Goal: Navigation & Orientation: Find specific page/section

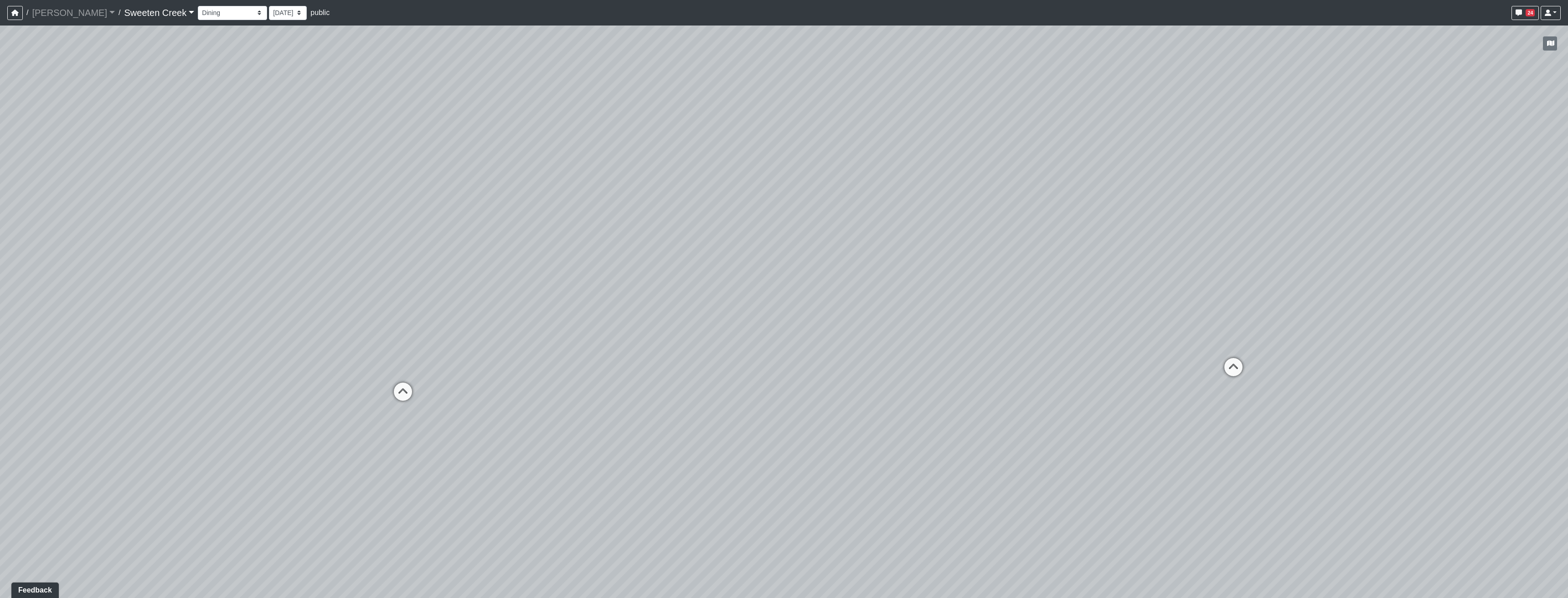
drag, startPoint x: 621, startPoint y: 391, endPoint x: 859, endPoint y: 241, distance: 281.3
click at [749, 241] on div "Loading... Office Loading... Reception Loading... Mailroom - Elevator Lobby Loa…" at bounding box center [784, 311] width 1568 height 572
drag, startPoint x: 989, startPoint y: 327, endPoint x: 1059, endPoint y: 329, distance: 70.0
click at [749, 329] on div "Loading... Office Loading... Reception Loading... Mailroom - Elevator Lobby Loa…" at bounding box center [784, 311] width 1568 height 572
drag, startPoint x: 528, startPoint y: 307, endPoint x: 579, endPoint y: 353, distance: 68.7
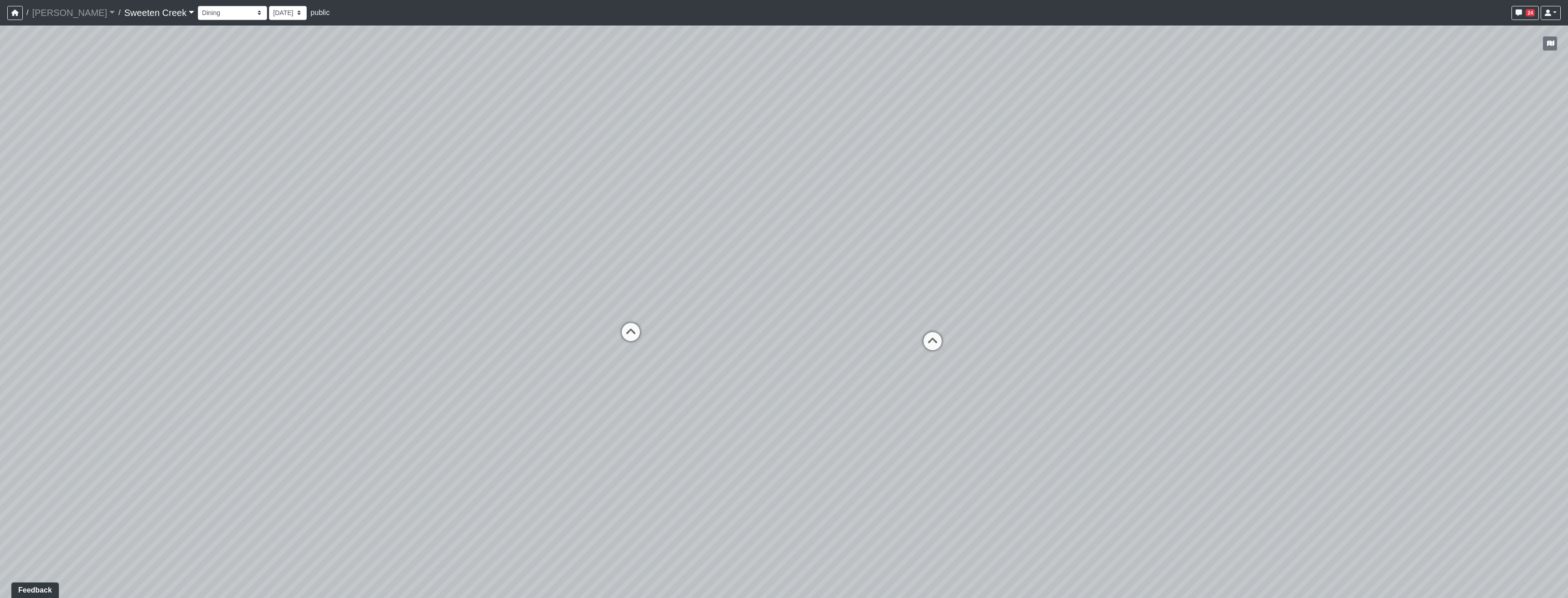
click at [579, 342] on div "Loading... Office Loading... Reception Loading... Mailroom - Elevator Lobby Loa…" at bounding box center [784, 311] width 1568 height 572
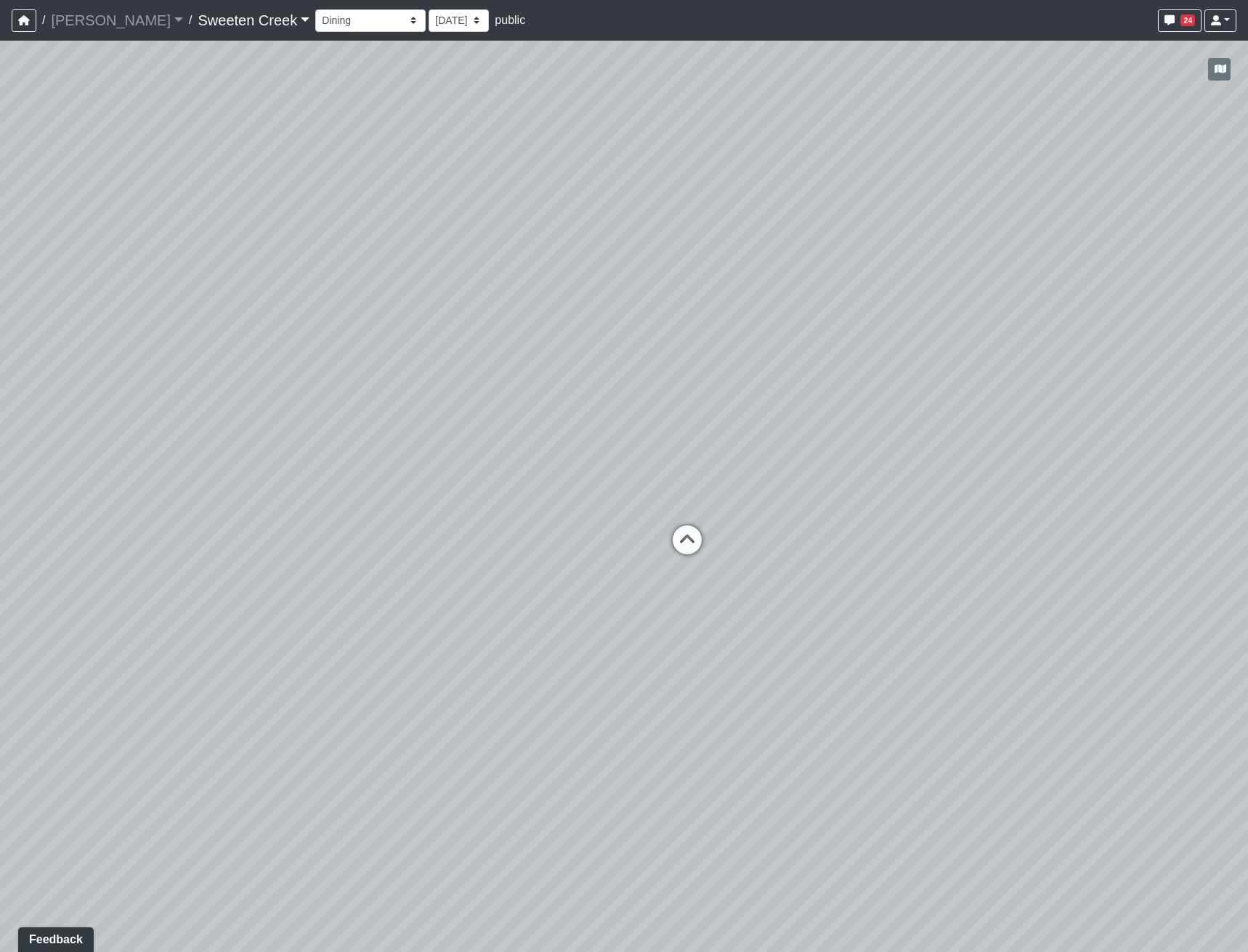
drag, startPoint x: 130, startPoint y: 379, endPoint x: 597, endPoint y: 368, distance: 467.1
click at [609, 372] on div "Loading... Office Loading... Reception Loading... Mailroom - Elevator Lobby Loa…" at bounding box center [624, 496] width 1248 height 912
click at [354, 21] on select "Bistro Fitness - Hobby Booth Seating Counter Dining Dining 2 Elevators Elevator…" at bounding box center [370, 20] width 111 height 22
click at [315, 10] on select "Bistro Fitness - Hobby Booth Seating Counter Dining Dining 2 Elevators Elevator…" at bounding box center [370, 20] width 111 height 22
click at [786, 335] on div "Loading... Office Loading... Reception Loading... Mailroom - Elevator Lobby Loa…" at bounding box center [624, 496] width 1248 height 912
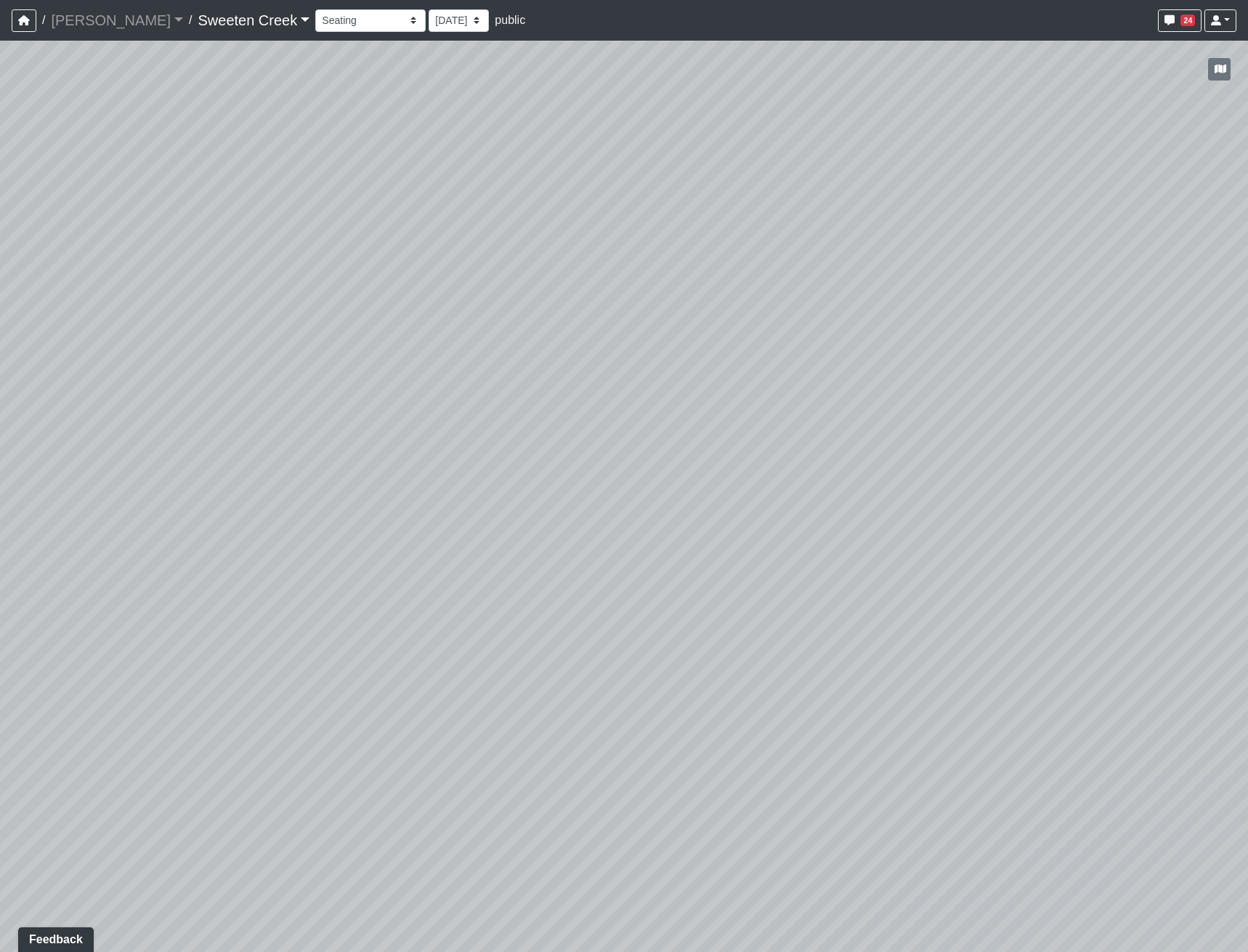
drag, startPoint x: 849, startPoint y: 402, endPoint x: 889, endPoint y: 398, distance: 40.2
click at [869, 402] on div "Loading... Office Loading... Reception Loading... Mailroom - Elevator Lobby Loa…" at bounding box center [624, 496] width 1248 height 912
drag, startPoint x: 357, startPoint y: 511, endPoint x: 625, endPoint y: 167, distance: 436.1
click at [624, 169] on div "Loading... Office Loading... Reception Loading... Mailroom - Elevator Lobby Loa…" at bounding box center [624, 496] width 1248 height 912
drag, startPoint x: 660, startPoint y: 552, endPoint x: 919, endPoint y: 582, distance: 260.7
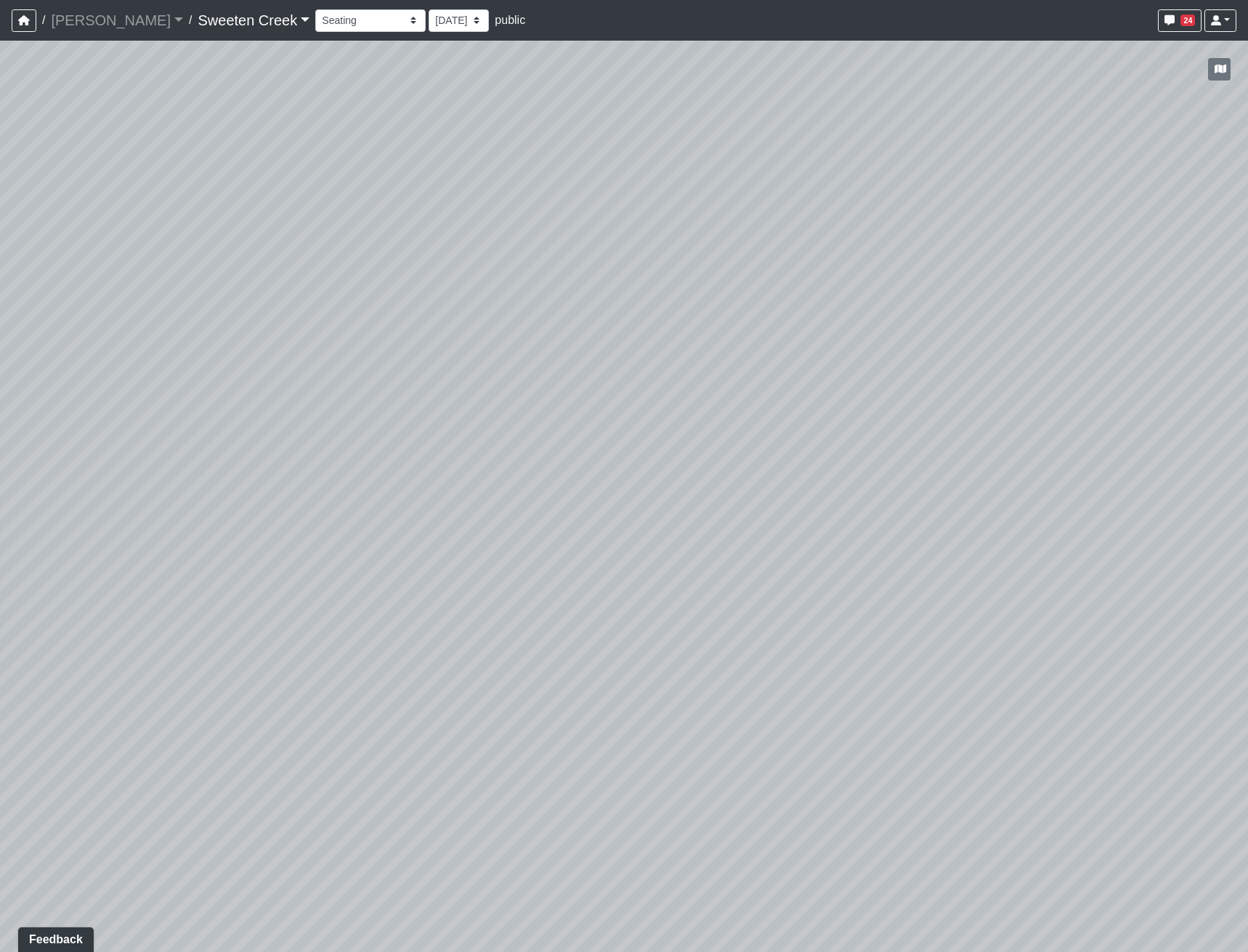
click at [939, 545] on div "Loading... Office Loading... Reception Loading... Mailroom - Elevator Lobby Loa…" at bounding box center [624, 496] width 1248 height 912
drag, startPoint x: 210, startPoint y: 498, endPoint x: 987, endPoint y: 368, distance: 787.8
click at [798, 420] on div "Loading... Office Loading... Reception Loading... Mailroom - Elevator Lobby Loa…" at bounding box center [624, 496] width 1248 height 912
drag, startPoint x: 251, startPoint y: 353, endPoint x: 987, endPoint y: 329, distance: 736.4
click at [998, 374] on div "Loading... Office Loading... Reception Loading... Mailroom - Elevator Lobby Loa…" at bounding box center [624, 496] width 1248 height 912
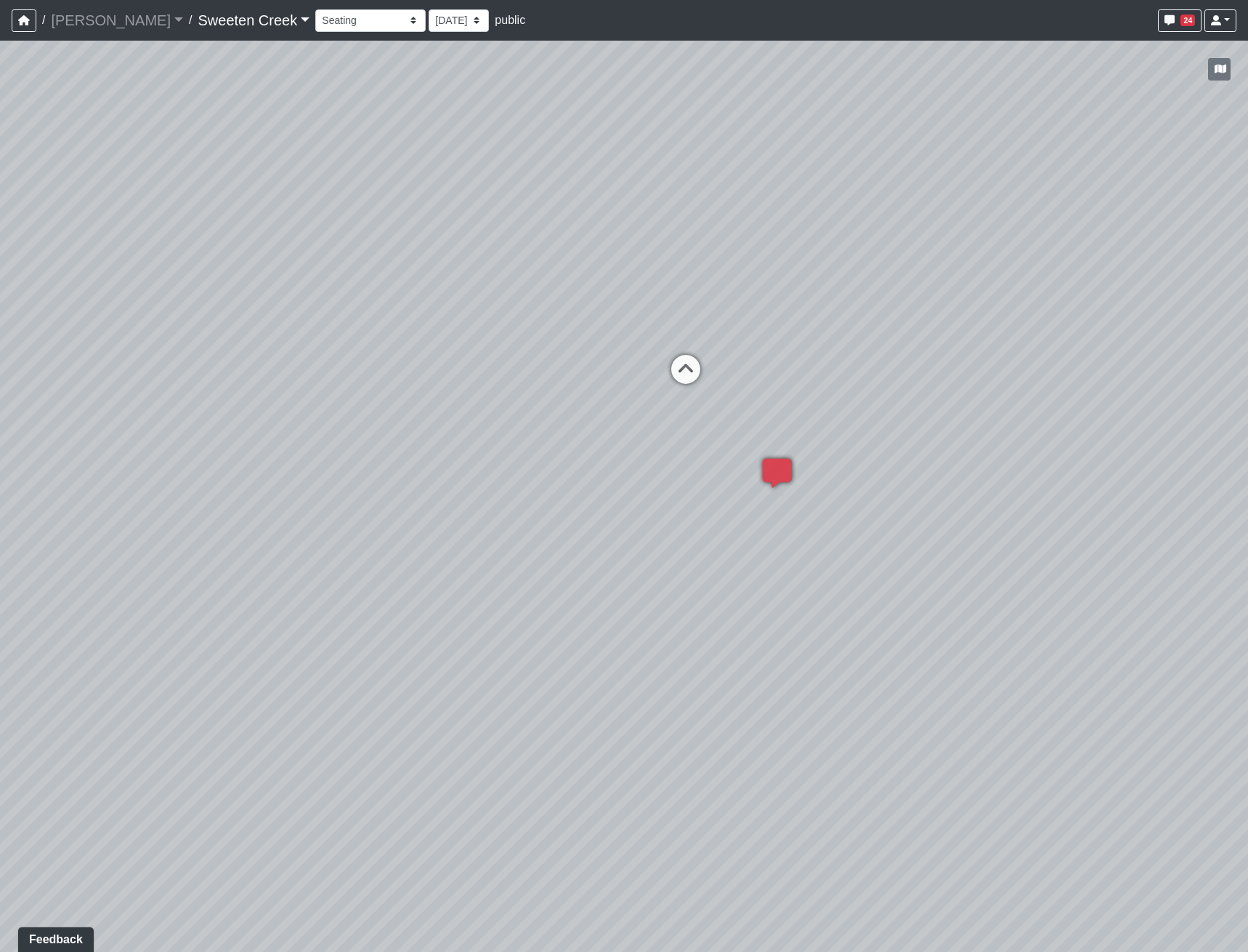
drag, startPoint x: 552, startPoint y: 313, endPoint x: 16, endPoint y: 594, distance: 605.2
click at [9, 545] on div "Loading... Office Loading... Reception Loading... Mailroom - Elevator Lobby Loa…" at bounding box center [624, 496] width 1248 height 912
click at [792, 511] on icon at bounding box center [795, 520] width 44 height 44
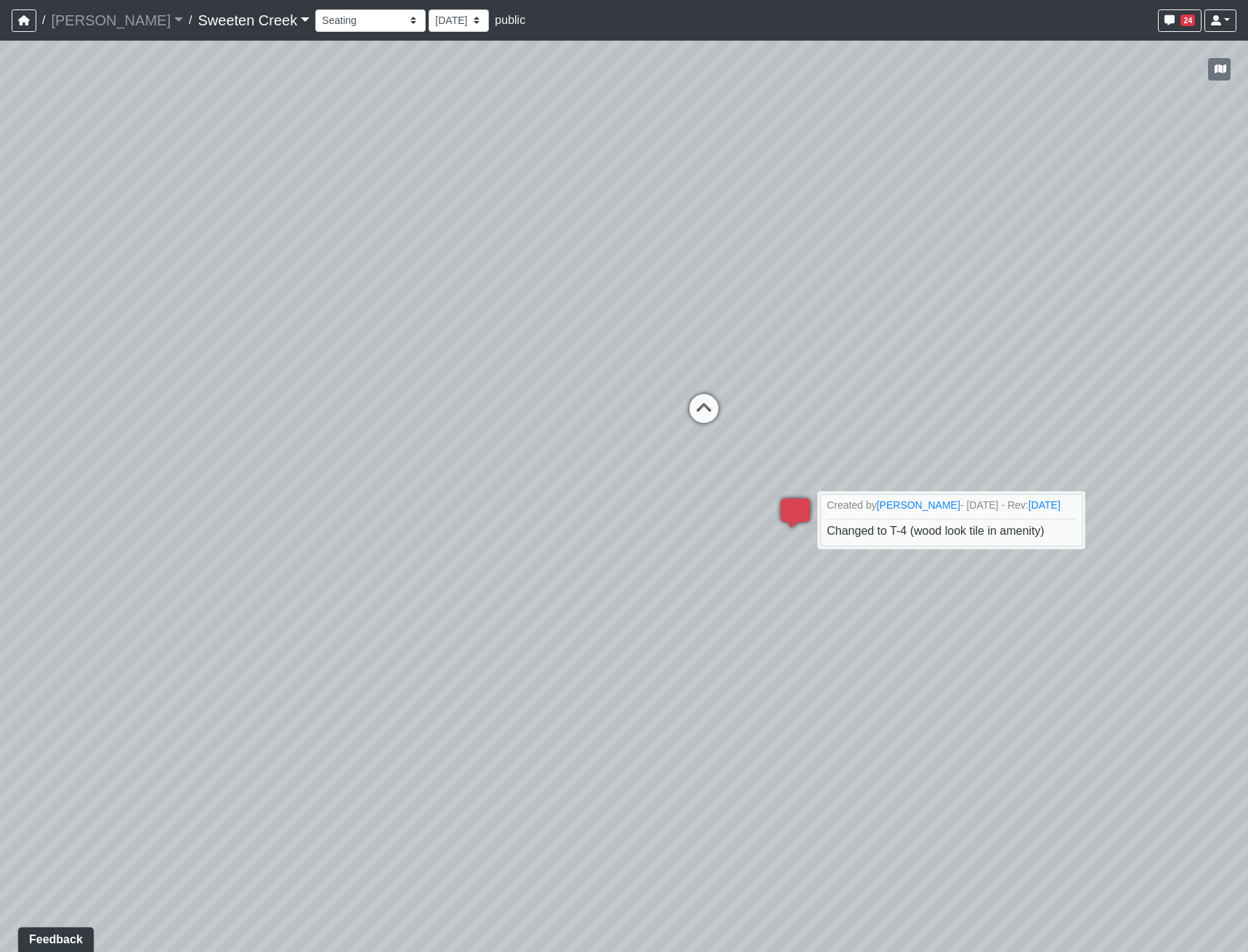
click at [340, 517] on div "Loading... Office Loading... Reception Loading... Mailroom - Elevator Lobby Loa…" at bounding box center [624, 496] width 1248 height 912
drag, startPoint x: 316, startPoint y: 421, endPoint x: 1100, endPoint y: 370, distance: 785.7
click at [1075, 371] on div "Loading... Office Loading... Reception Loading... Mailroom - Elevator Lobby Loa…" at bounding box center [624, 496] width 1248 height 912
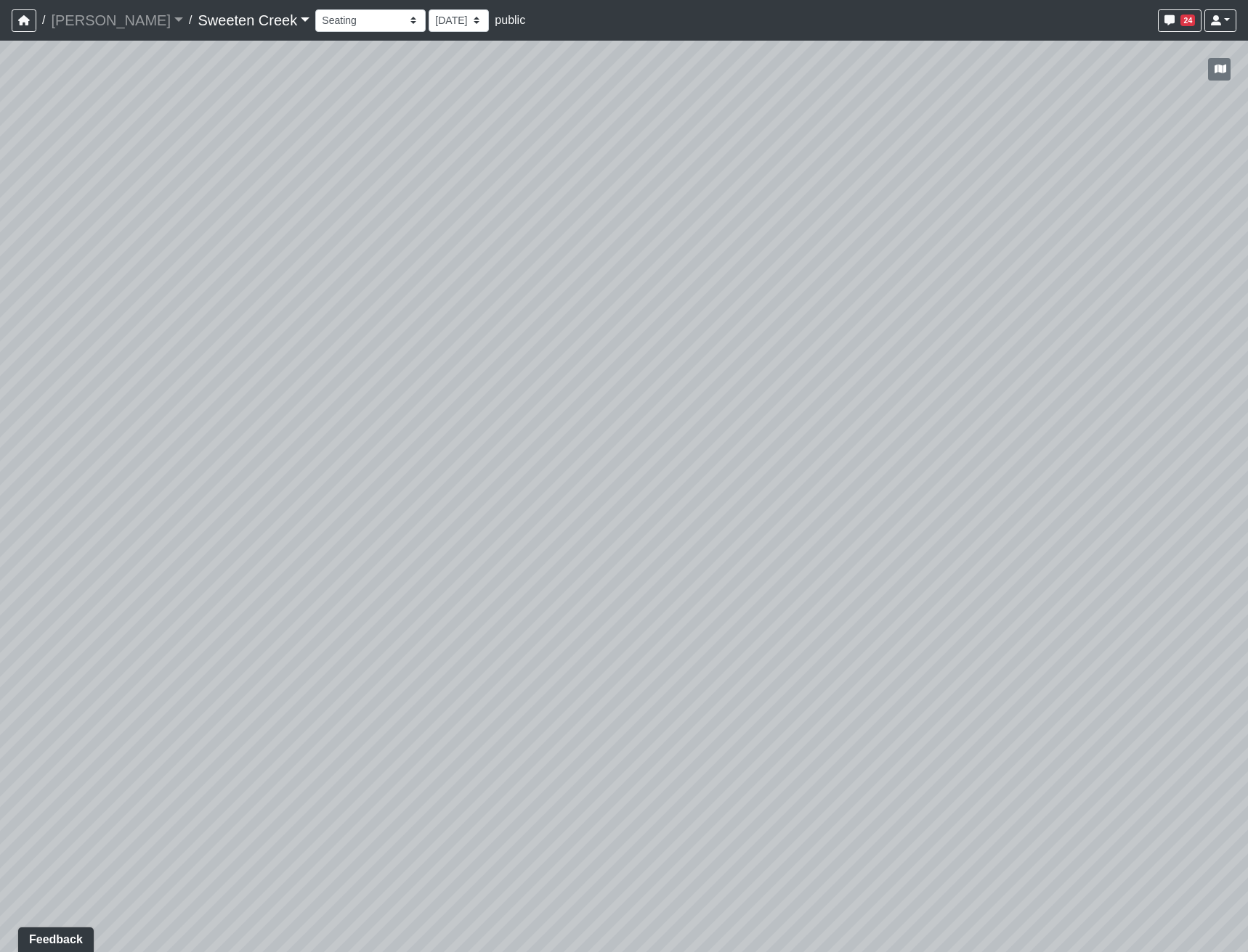
drag, startPoint x: 697, startPoint y: 371, endPoint x: 99, endPoint y: 590, distance: 636.8
click at [99, 545] on div "Loading... Office Loading... Reception Loading... Mailroom - Elevator Lobby Loa…" at bounding box center [624, 496] width 1248 height 912
drag, startPoint x: 860, startPoint y: 333, endPoint x: 406, endPoint y: 458, distance: 470.9
click at [406, 458] on div "Loading... Office Loading... Reception Loading... Mailroom - Elevator Lobby Loa…" at bounding box center [624, 496] width 1248 height 912
drag, startPoint x: 843, startPoint y: 550, endPoint x: 273, endPoint y: 491, distance: 573.0
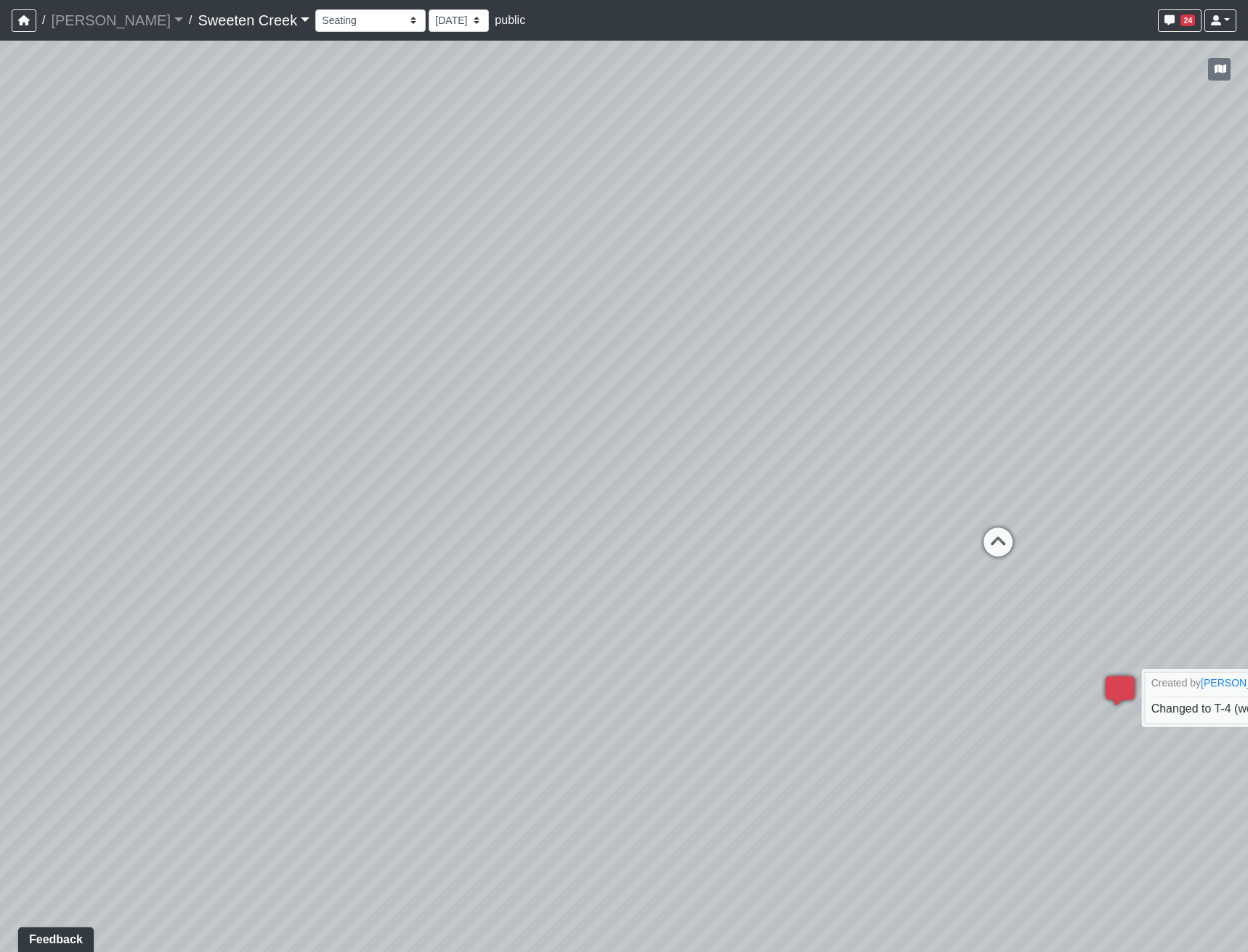
click at [273, 491] on div "Loading... Office Loading... Reception Loading... Mailroom - Elevator Lobby Loa…" at bounding box center [624, 496] width 1248 height 912
click at [993, 541] on icon at bounding box center [997, 549] width 44 height 44
drag, startPoint x: 406, startPoint y: 450, endPoint x: 1121, endPoint y: 534, distance: 719.9
click at [1117, 534] on div "Loading... Office Loading... Reception Loading... Mailroom - Elevator Lobby Loa…" at bounding box center [624, 496] width 1248 height 912
click at [88, 545] on icon at bounding box center [107, 703] width 44 height 44
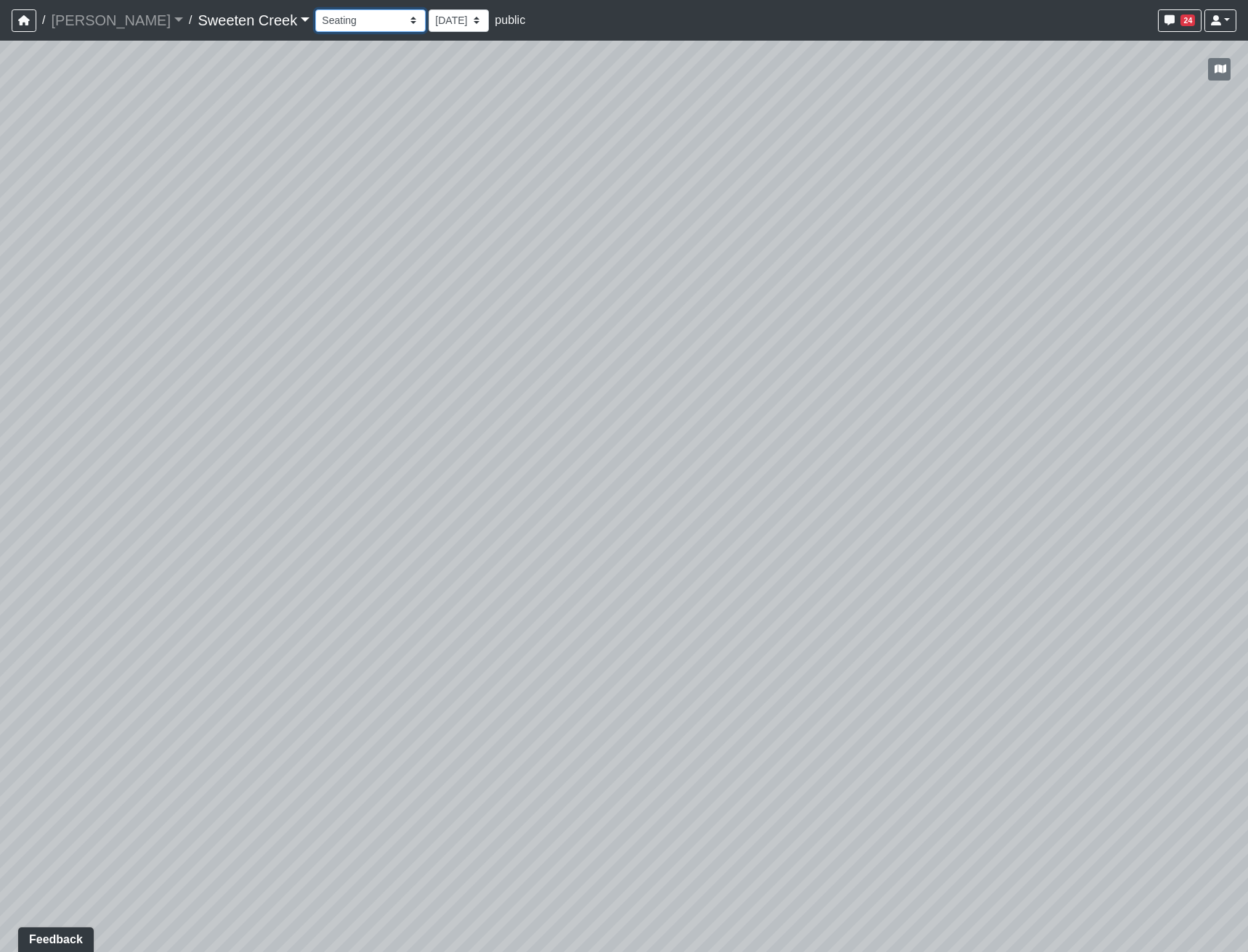
click at [330, 29] on select "Bistro Fitness - Hobby Booth Seating Counter Dining Dining 2 Elevators Elevator…" at bounding box center [370, 20] width 111 height 22
click at [315, 10] on select "Bistro Fitness - Hobby Booth Seating Counter Dining Dining 2 Elevators Elevator…" at bounding box center [370, 20] width 111 height 22
click at [340, 22] on select "Bistro Fitness - Hobby Booth Seating Counter Dining Dining 2 Elevators Elevator…" at bounding box center [370, 20] width 111 height 22
click at [315, 10] on select "Bistro Fitness - Hobby Booth Seating Counter Dining Dining 2 Elevators Elevator…" at bounding box center [370, 20] width 111 height 22
click at [342, 17] on select "Bistro Fitness - Hobby Booth Seating Counter Dining Dining 2 Elevators Elevator…" at bounding box center [370, 20] width 111 height 22
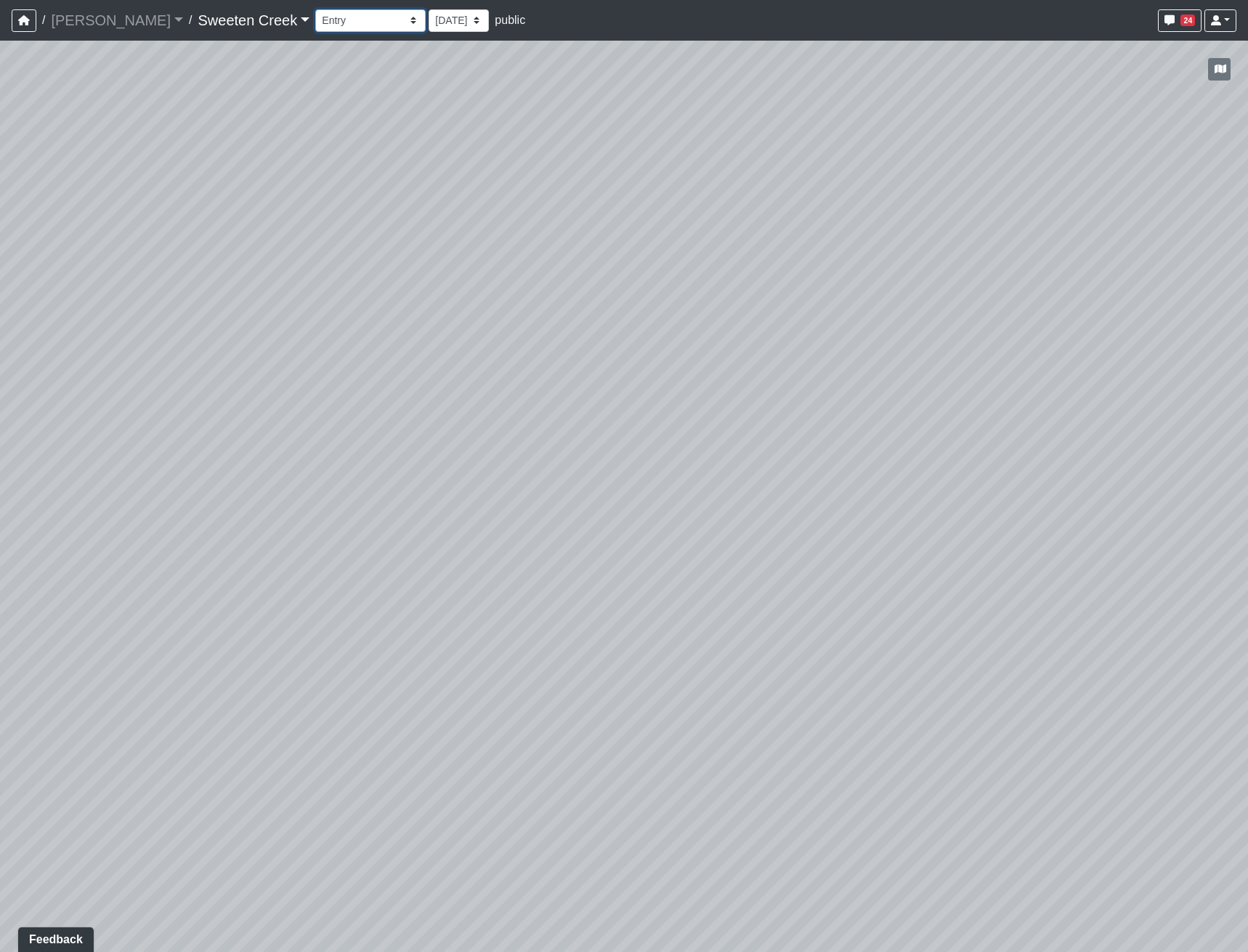
click at [315, 10] on select "Bistro Fitness - Hobby Booth Seating Counter Dining Dining 2 Elevators Elevator…" at bounding box center [370, 20] width 111 height 22
drag, startPoint x: 669, startPoint y: 537, endPoint x: 607, endPoint y: 492, distance: 76.6
click at [607, 492] on div "Loading... Office Loading... Reception Loading... Mailroom - Elevator Lobby Loa…" at bounding box center [624, 496] width 1248 height 912
drag, startPoint x: 287, startPoint y: 478, endPoint x: 776, endPoint y: 505, distance: 489.7
click at [776, 505] on div "Loading... Office Loading... Reception Loading... Mailroom - Elevator Lobby Loa…" at bounding box center [624, 496] width 1248 height 912
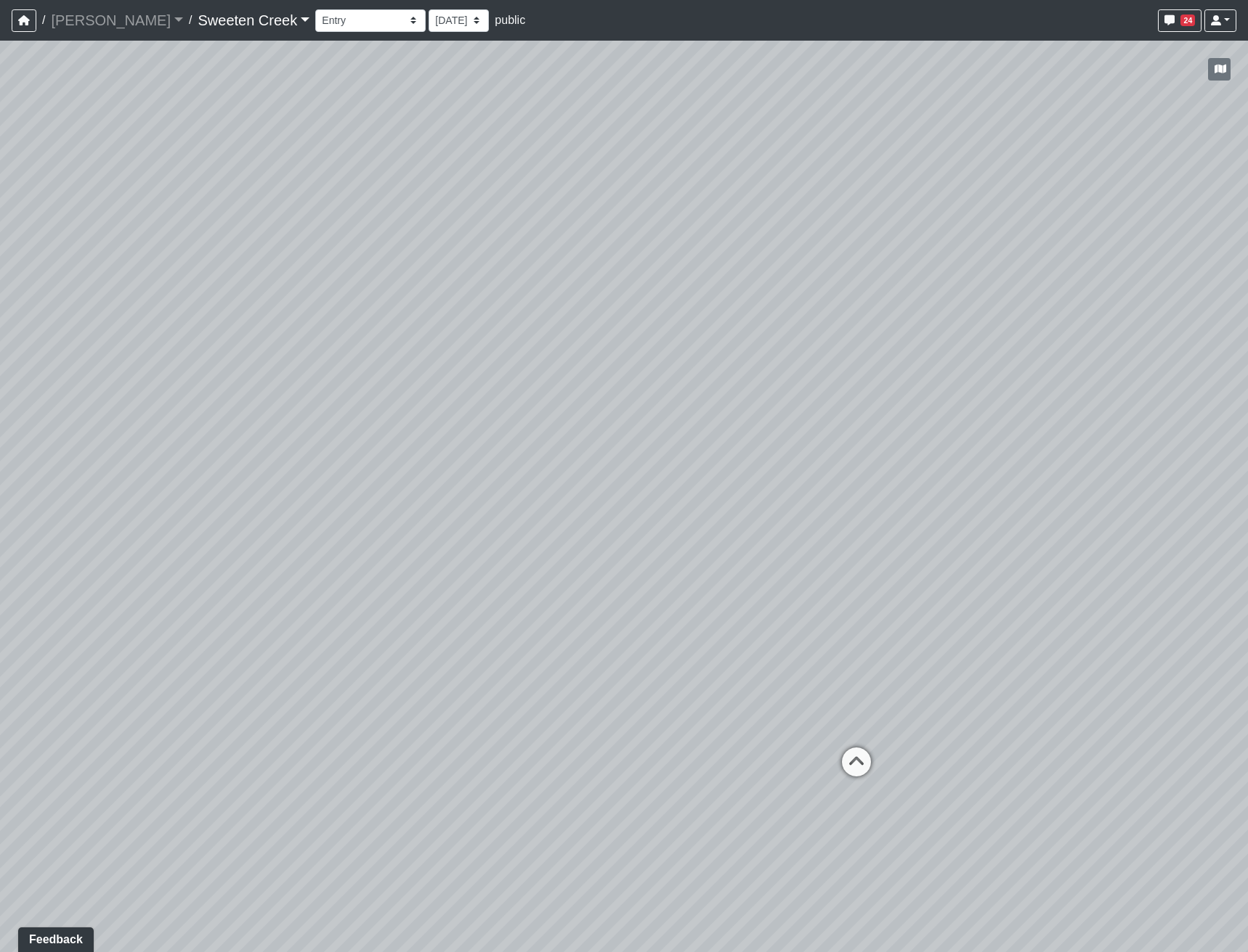
drag, startPoint x: 635, startPoint y: 457, endPoint x: 851, endPoint y: 423, distance: 218.7
click at [851, 423] on div "Loading... Office Loading... Reception Loading... Mailroom - Elevator Lobby Loa…" at bounding box center [624, 496] width 1248 height 912
drag, startPoint x: 1104, startPoint y: 479, endPoint x: 1089, endPoint y: 471, distance: 17.0
click at [1129, 479] on div "Loading... Office Loading... Reception Loading... Mailroom - Elevator Lobby Loa…" at bounding box center [624, 496] width 1248 height 912
drag, startPoint x: 528, startPoint y: 487, endPoint x: 566, endPoint y: 481, distance: 38.5
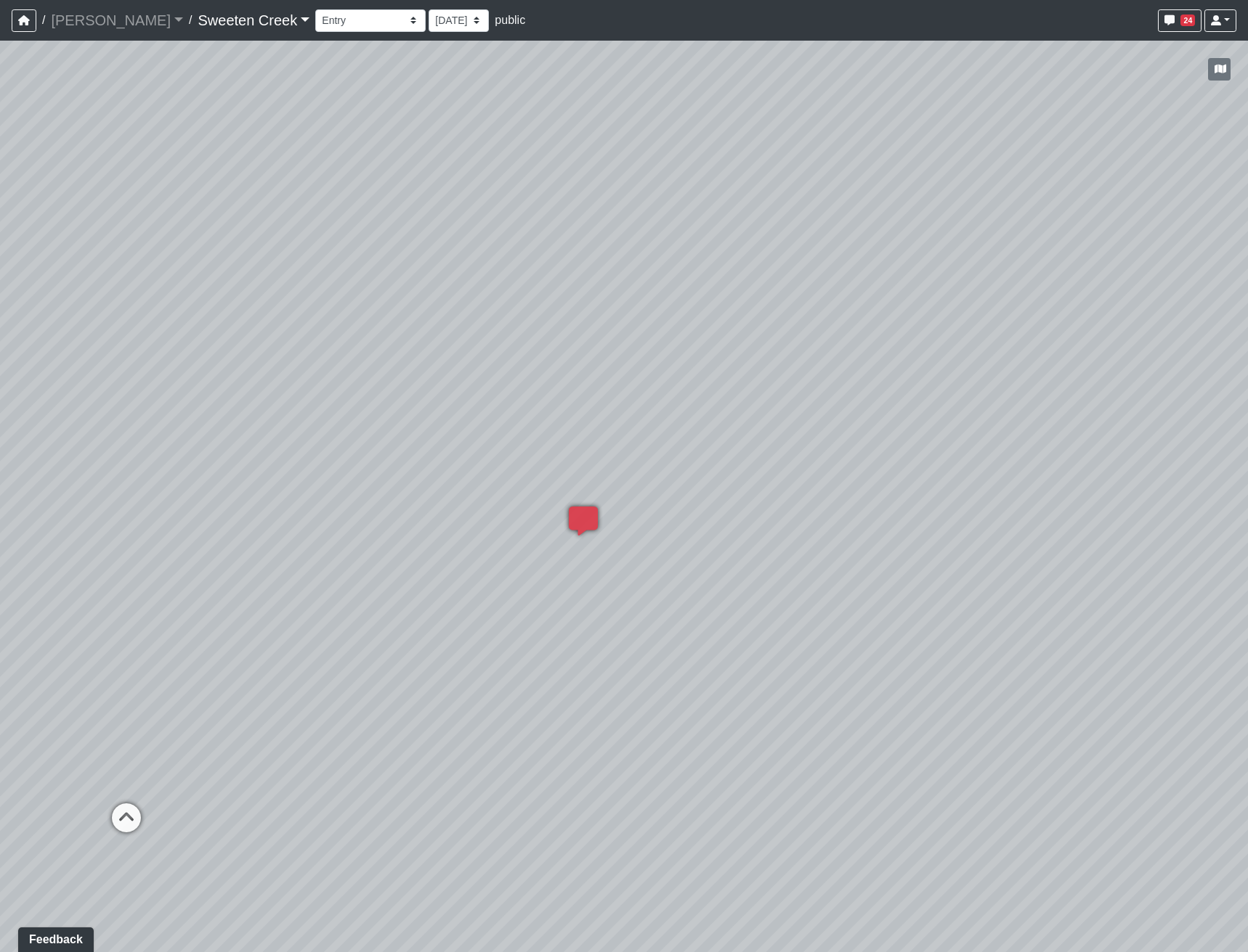
click at [566, 481] on div "Loading... Office Loading... Reception Loading... Mailroom - Elevator Lobby Loa…" at bounding box center [624, 496] width 1248 height 912
drag, startPoint x: 780, startPoint y: 414, endPoint x: 860, endPoint y: 411, distance: 80.1
click at [860, 411] on div "Loading... Office Loading... Reception Loading... Mailroom - Elevator Lobby Loa…" at bounding box center [624, 496] width 1248 height 912
drag, startPoint x: 511, startPoint y: 387, endPoint x: 814, endPoint y: 358, distance: 304.4
click at [814, 358] on div "Loading... Office Loading... Reception Loading... Mailroom - Elevator Lobby Loa…" at bounding box center [624, 496] width 1248 height 912
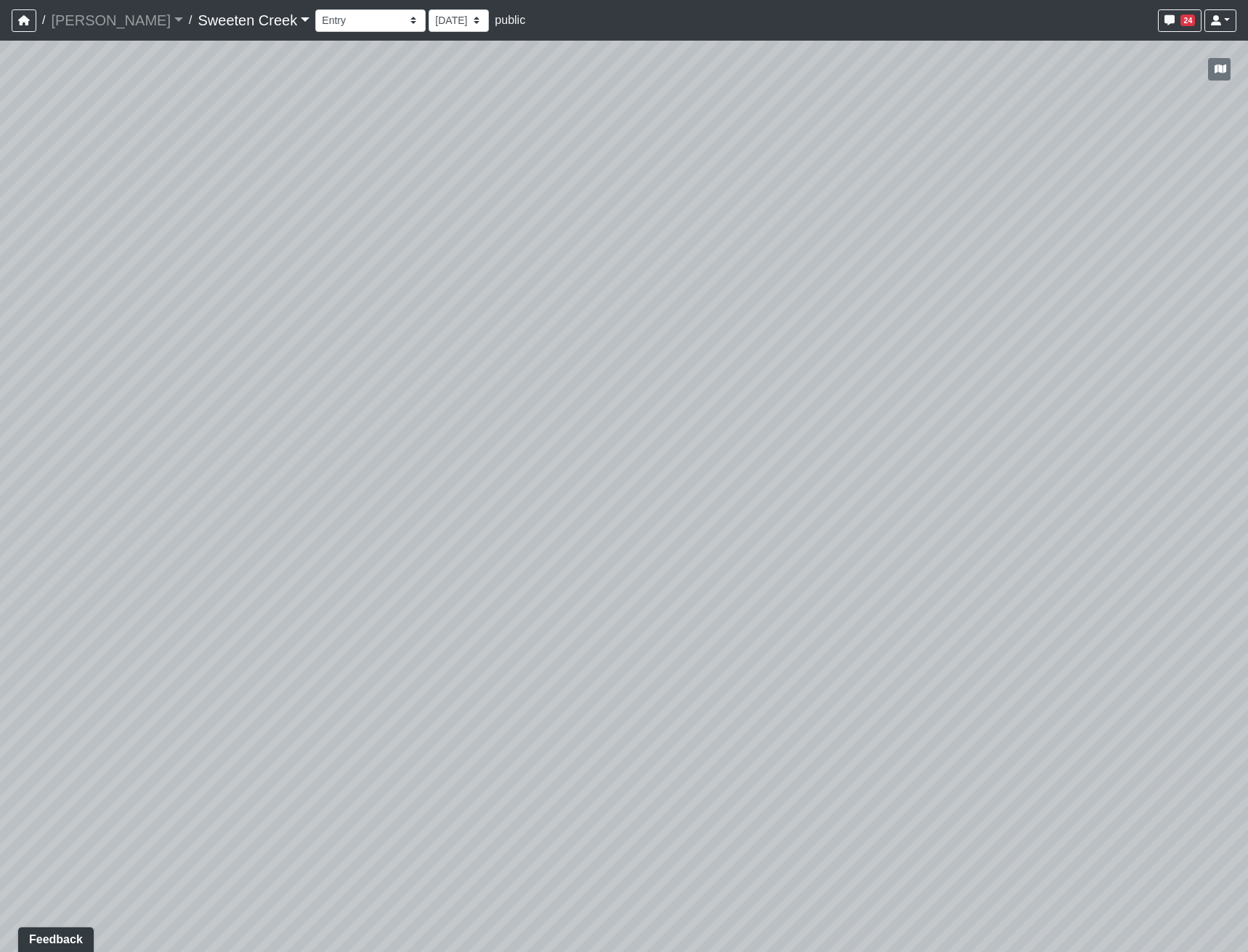
drag, startPoint x: 678, startPoint y: 384, endPoint x: 1085, endPoint y: 391, distance: 407.1
click at [1092, 397] on div "Loading... Office Loading... Reception Loading... Mailroom - Elevator Lobby Loa…" at bounding box center [624, 496] width 1248 height 912
drag, startPoint x: 413, startPoint y: 399, endPoint x: 545, endPoint y: 406, distance: 132.2
click at [545, 406] on div "Loading... Office Loading... Reception Loading... Mailroom - Elevator Lobby Loa…" at bounding box center [624, 496] width 1248 height 912
drag, startPoint x: 883, startPoint y: 483, endPoint x: 152, endPoint y: 421, distance: 733.6
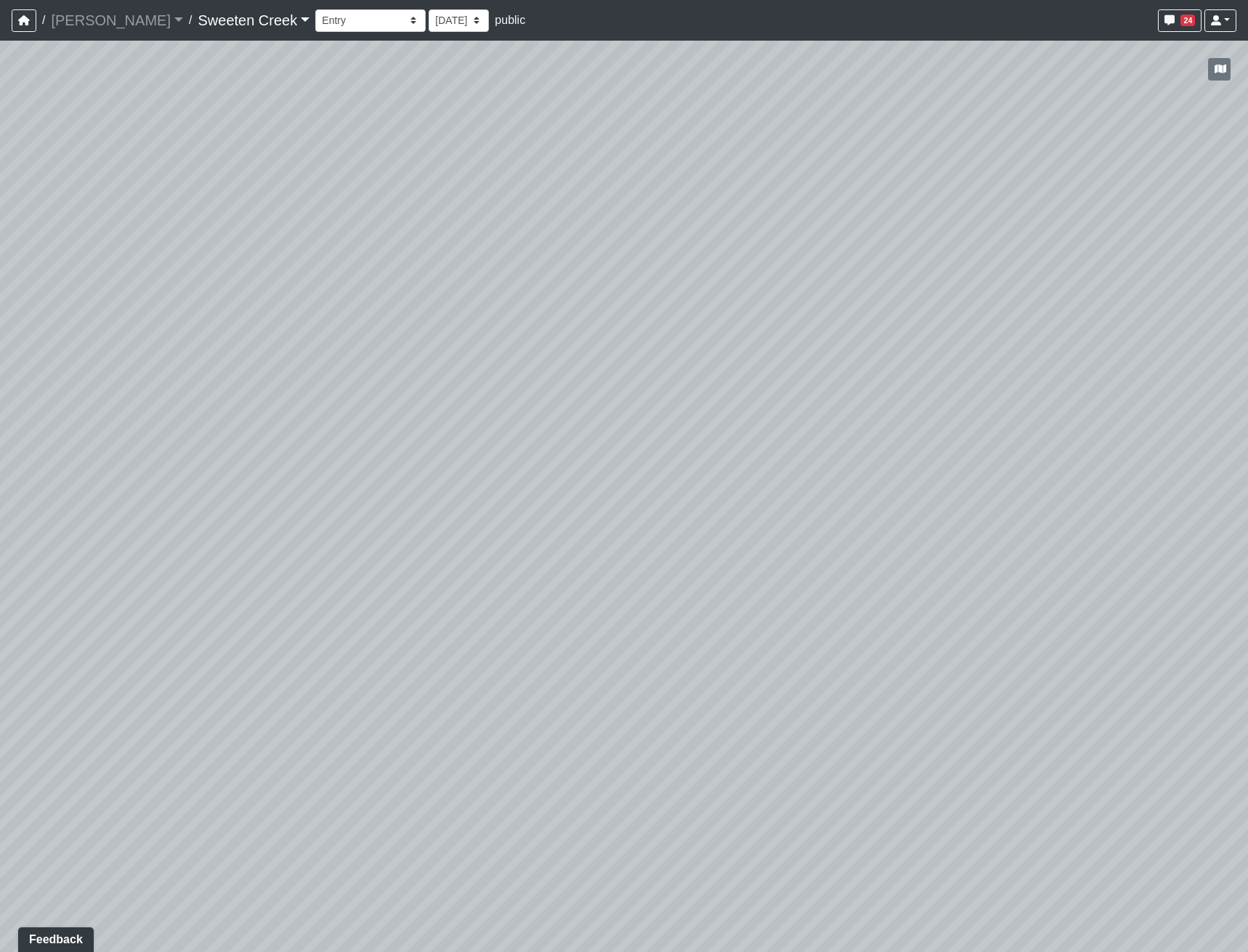
click at [152, 421] on div "Loading... Office Loading... Reception Loading... Mailroom - Elevator Lobby Loa…" at bounding box center [624, 496] width 1248 height 912
drag, startPoint x: 901, startPoint y: 562, endPoint x: 394, endPoint y: 521, distance: 508.7
click at [394, 521] on div "Loading... Office Loading... Reception Loading... Mailroom - Elevator Lobby Loa…" at bounding box center [624, 496] width 1248 height 912
drag, startPoint x: 599, startPoint y: 597, endPoint x: 964, endPoint y: 869, distance: 455.2
click at [961, 545] on div "Loading... Office Loading... Reception Loading... Mailroom - Elevator Lobby Loa…" at bounding box center [624, 496] width 1248 height 912
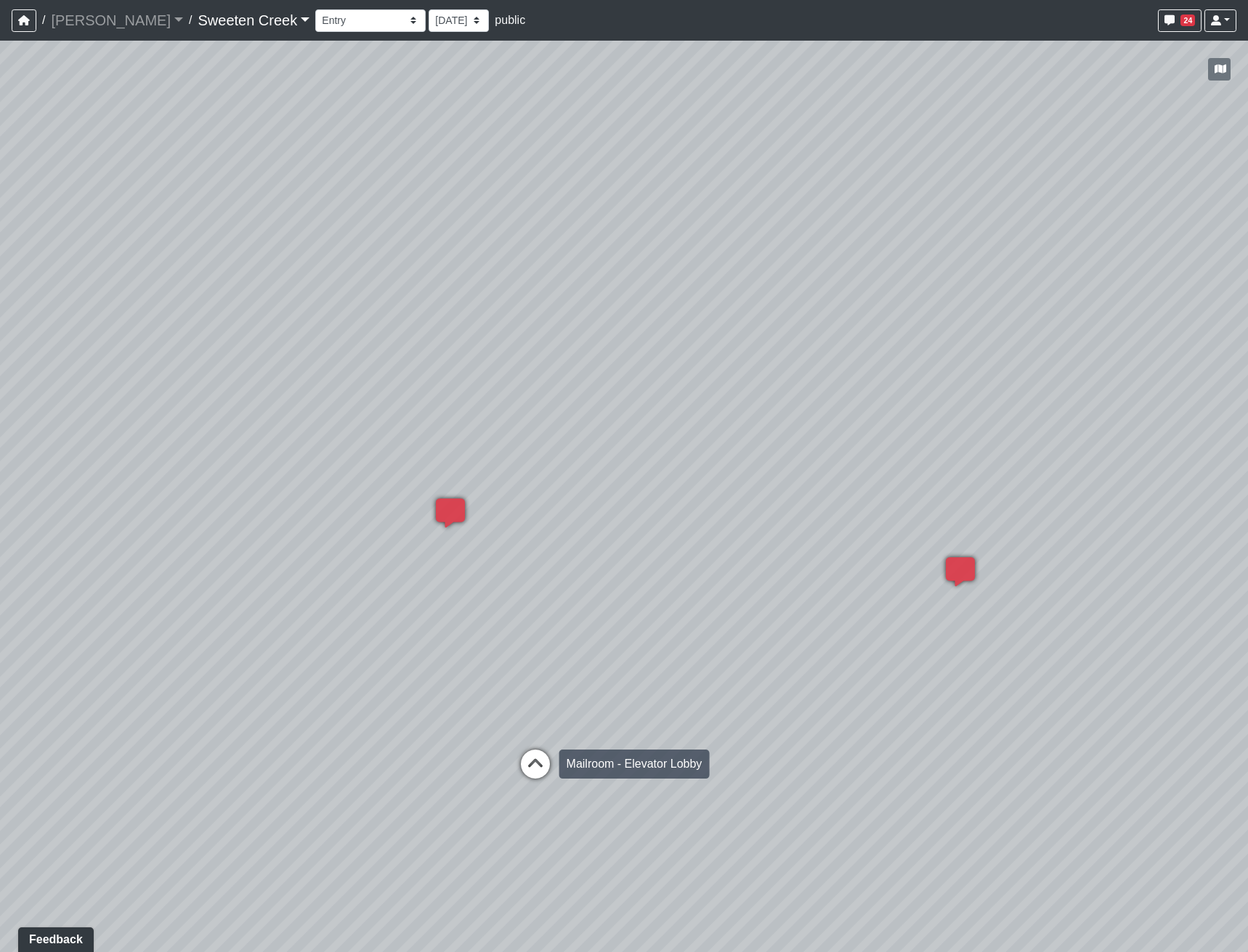
click at [524, 545] on icon at bounding box center [534, 772] width 44 height 44
drag, startPoint x: 325, startPoint y: 612, endPoint x: 1246, endPoint y: 474, distance: 931.3
click at [1193, 474] on div "Loading... Office Loading... Reception Loading... Mailroom - Elevator Lobby Loa…" at bounding box center [624, 496] width 1248 height 912
drag, startPoint x: 676, startPoint y: 527, endPoint x: 460, endPoint y: 623, distance: 236.4
click at [325, 545] on div "Loading... Office Loading... Reception Loading... Mailroom - Elevator Lobby Loa…" at bounding box center [624, 496] width 1248 height 912
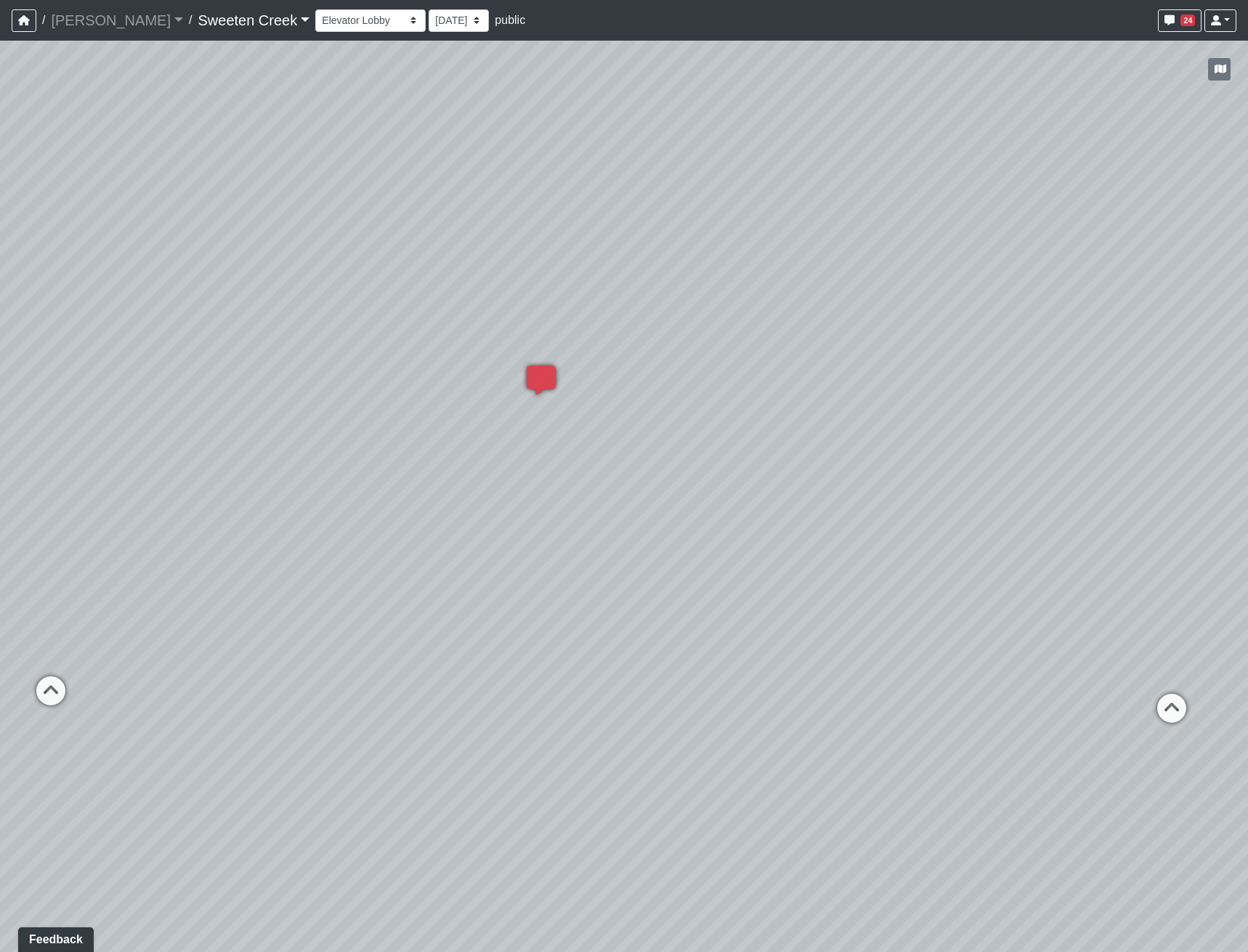
drag, startPoint x: 1005, startPoint y: 612, endPoint x: 784, endPoint y: 628, distance: 221.6
click at [784, 545] on div "Loading... Office Loading... Reception Loading... Mailroom - Elevator Lobby Loa…" at bounding box center [624, 496] width 1248 height 912
drag, startPoint x: 461, startPoint y: 477, endPoint x: 992, endPoint y: 386, distance: 538.7
click at [992, 386] on div "Loading... Office Loading... Reception Loading... Mailroom - Elevator Lobby Loa…" at bounding box center [624, 496] width 1248 height 912
drag, startPoint x: 923, startPoint y: 438, endPoint x: 995, endPoint y: 459, distance: 75.0
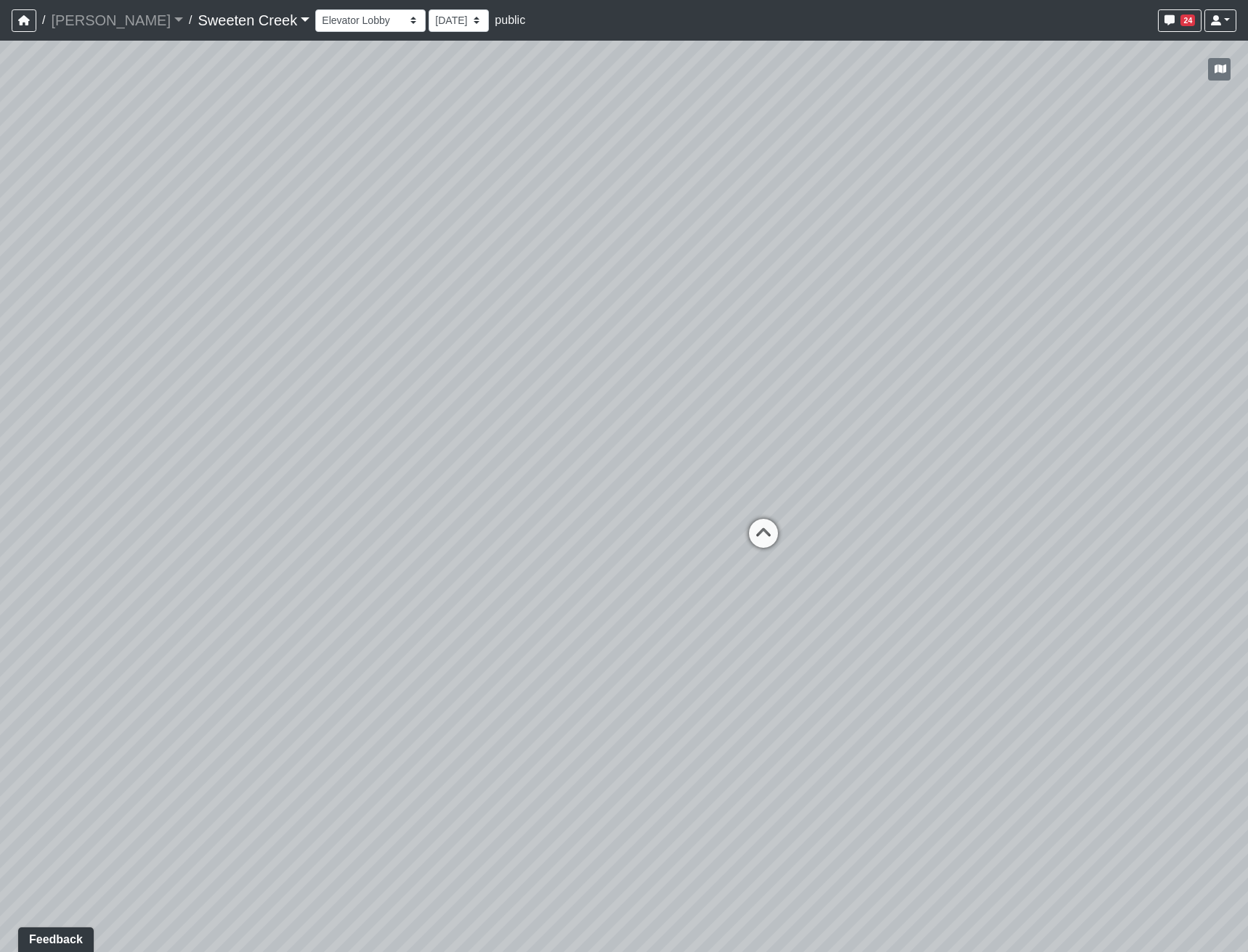
click at [995, 459] on div "Loading... Office Loading... Reception Loading... Mailroom - Elevator Lobby Loa…" at bounding box center [624, 496] width 1248 height 912
drag, startPoint x: 944, startPoint y: 494, endPoint x: 1248, endPoint y: 565, distance: 312.2
click at [1193, 545] on html "/ [PERSON_NAME] Loading... / Sweeten Creek Sweeten Creek Loading... [GEOGRAPHIC…" at bounding box center [624, 476] width 1248 height 952
drag, startPoint x: 578, startPoint y: 545, endPoint x: 925, endPoint y: 516, distance: 348.2
click at [925, 516] on div "Loading... Office Loading... Reception Loading... Mailroom - Elevator Lobby Loa…" at bounding box center [624, 496] width 1248 height 912
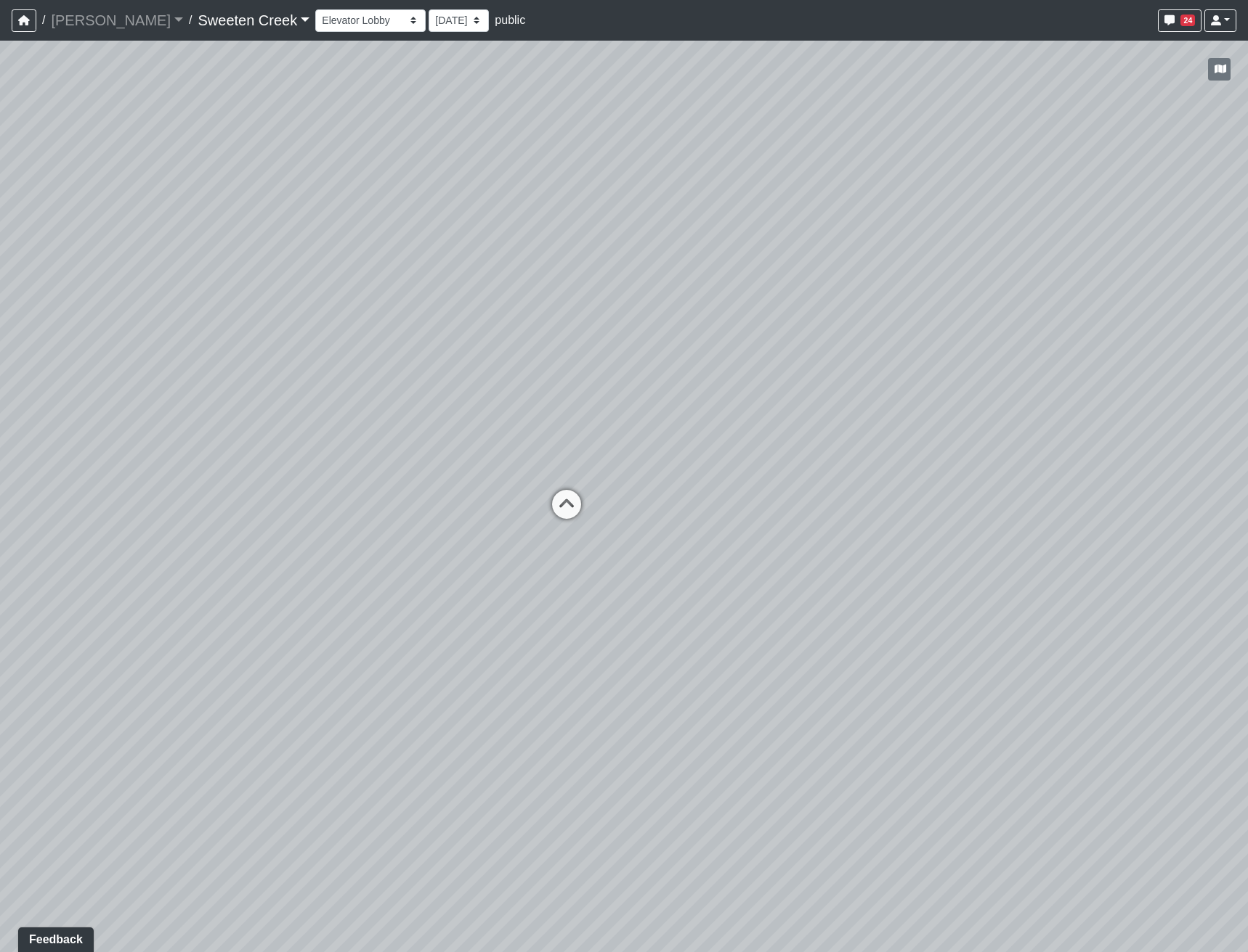
drag, startPoint x: 567, startPoint y: 501, endPoint x: 65, endPoint y: 503, distance: 502.0
click at [65, 503] on div "Loading... Office Loading... Reception Loading... Mailroom - Elevator Lobby Loa…" at bounding box center [624, 496] width 1248 height 912
drag, startPoint x: 807, startPoint y: 492, endPoint x: 58, endPoint y: 564, distance: 752.5
click at [58, 545] on div "Loading... Office Loading... Reception Loading... Mailroom - Elevator Lobby Loa…" at bounding box center [624, 496] width 1248 height 912
drag, startPoint x: 655, startPoint y: 567, endPoint x: 250, endPoint y: 534, distance: 406.3
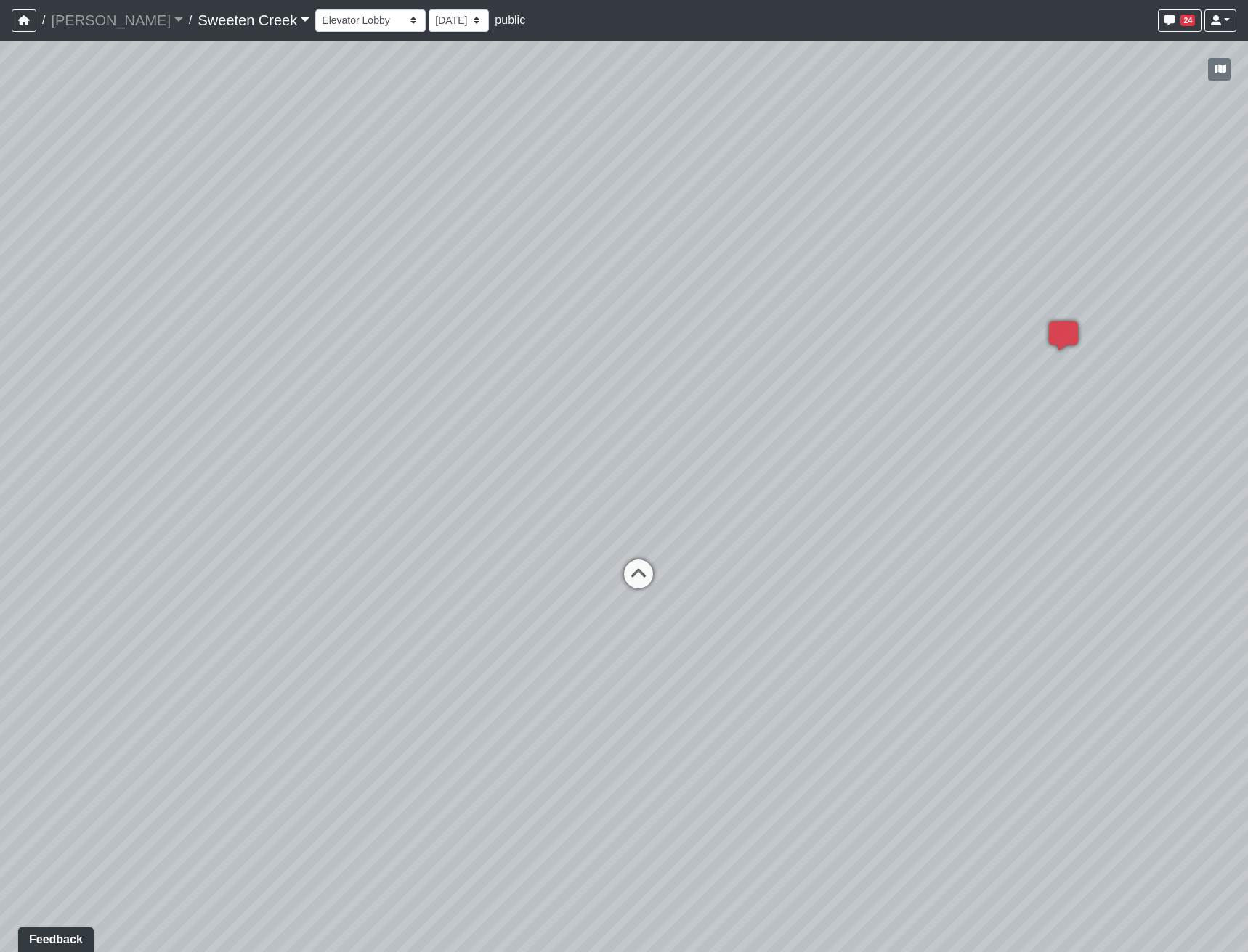
click at [250, 534] on div "Loading... Office Loading... Reception Loading... Mailroom - Elevator Lobby Loa…" at bounding box center [624, 496] width 1248 height 912
drag, startPoint x: 689, startPoint y: 690, endPoint x: -125, endPoint y: 655, distance: 814.8
click at [0, 545] on html "/ [PERSON_NAME] Loading... / Sweeten Creek Sweeten Creek Loading... [GEOGRAPHIC…" at bounding box center [624, 476] width 1248 height 952
drag, startPoint x: 818, startPoint y: 678, endPoint x: 604, endPoint y: 704, distance: 215.6
click at [604, 545] on div "Loading... Office Loading... Reception Loading... Mailroom - Elevator Lobby Loa…" at bounding box center [624, 496] width 1248 height 912
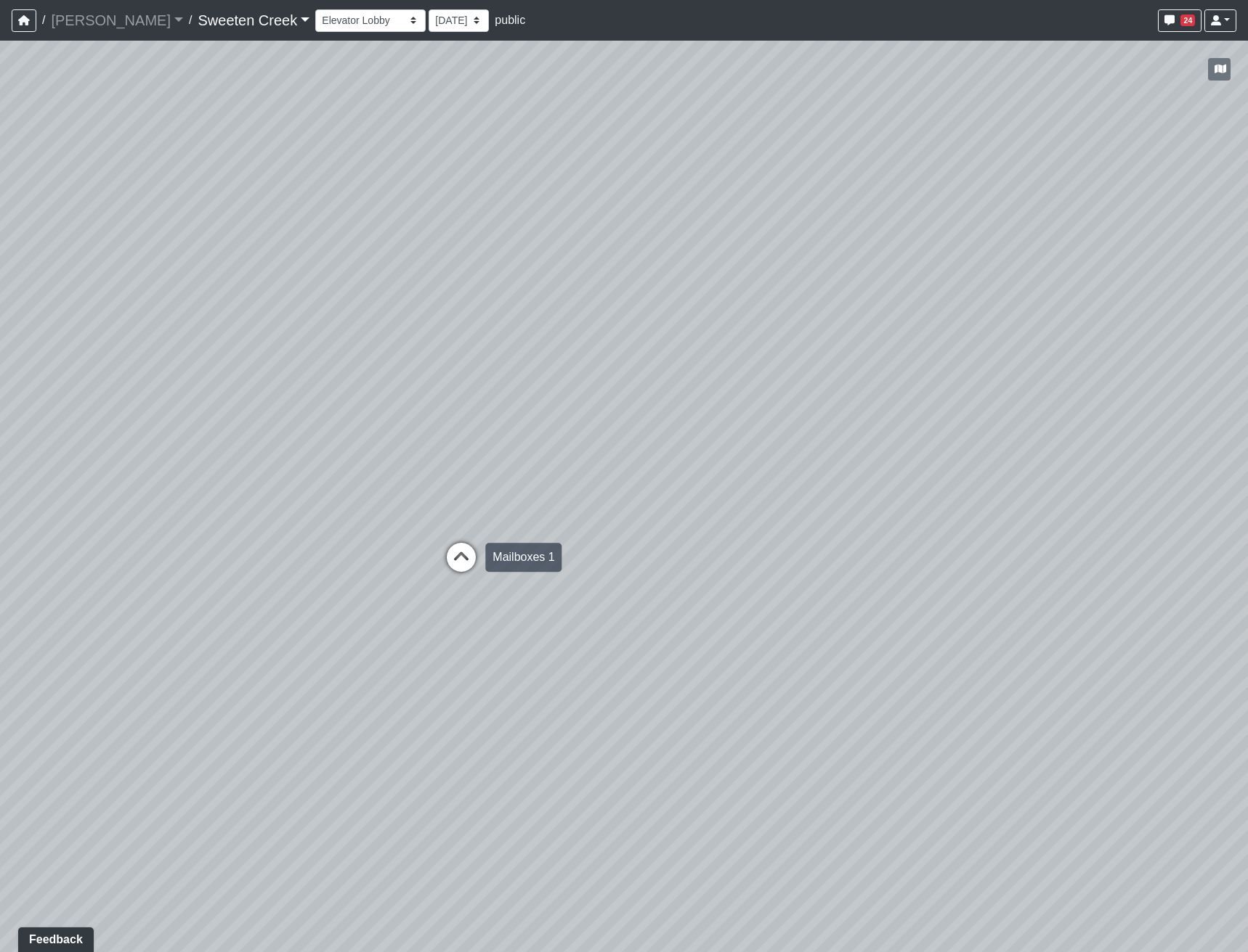
click at [464, 545] on icon at bounding box center [461, 564] width 44 height 44
drag, startPoint x: 432, startPoint y: 440, endPoint x: 1062, endPoint y: 364, distance: 634.6
click at [1062, 364] on div "Loading... Office Loading... Reception Loading... Mailroom - Elevator Lobby Loa…" at bounding box center [624, 496] width 1248 height 912
drag, startPoint x: 552, startPoint y: 428, endPoint x: 1002, endPoint y: 569, distance: 471.6
click at [1002, 545] on div "Loading... Office Loading... Reception Loading... Mailroom - Elevator Lobby Loa…" at bounding box center [624, 496] width 1248 height 912
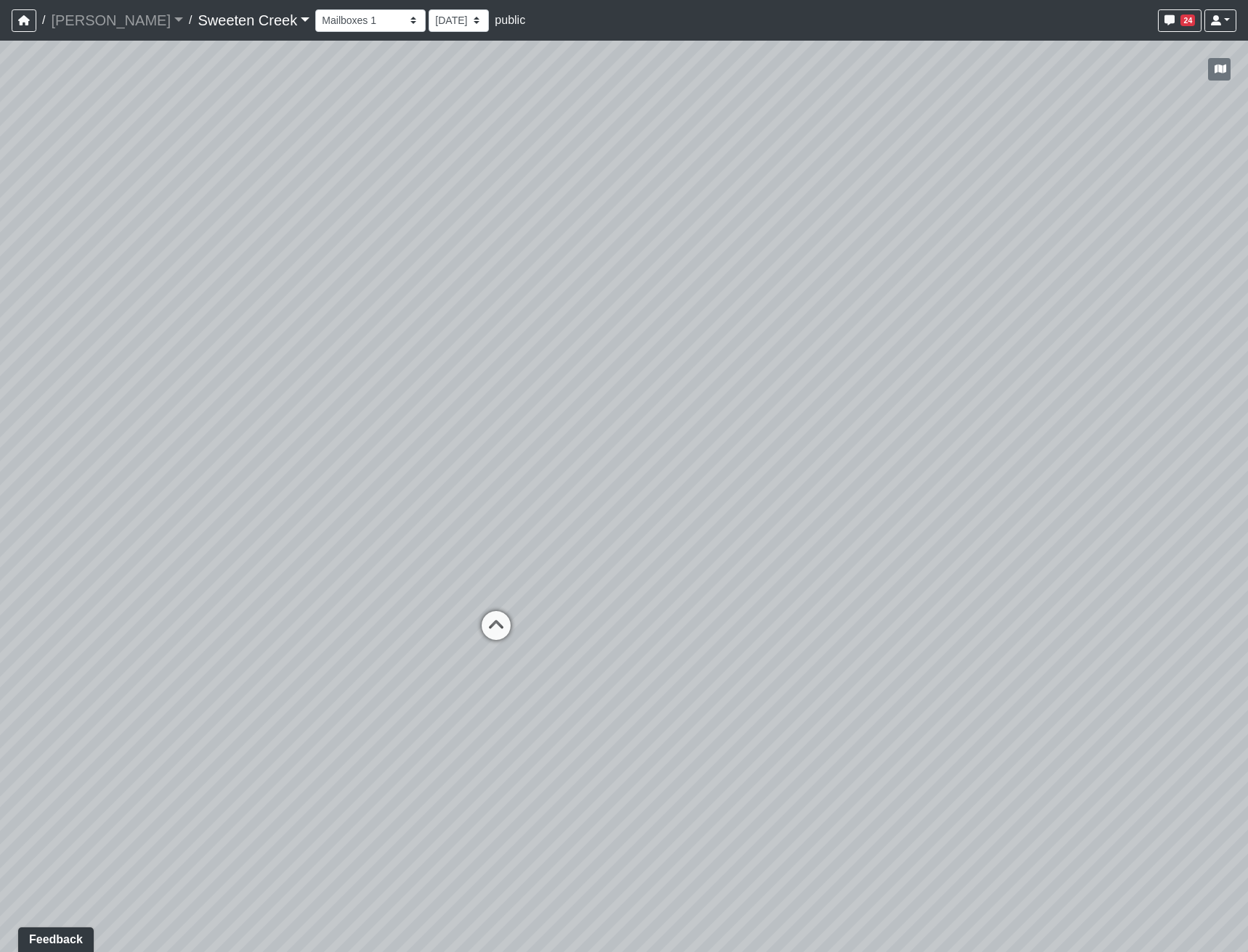
drag, startPoint x: 368, startPoint y: 539, endPoint x: 434, endPoint y: 541, distance: 66.0
click at [434, 541] on div "Loading... Office Loading... Reception Loading... Mailroom - Elevator Lobby Loa…" at bounding box center [624, 496] width 1248 height 912
click at [504, 545] on icon at bounding box center [496, 633] width 44 height 44
drag, startPoint x: 430, startPoint y: 551, endPoint x: 703, endPoint y: 678, distance: 301.1
click at [939, 545] on div "Loading... Office Loading... Reception Loading... Mailroom - Elevator Lobby Loa…" at bounding box center [624, 496] width 1248 height 912
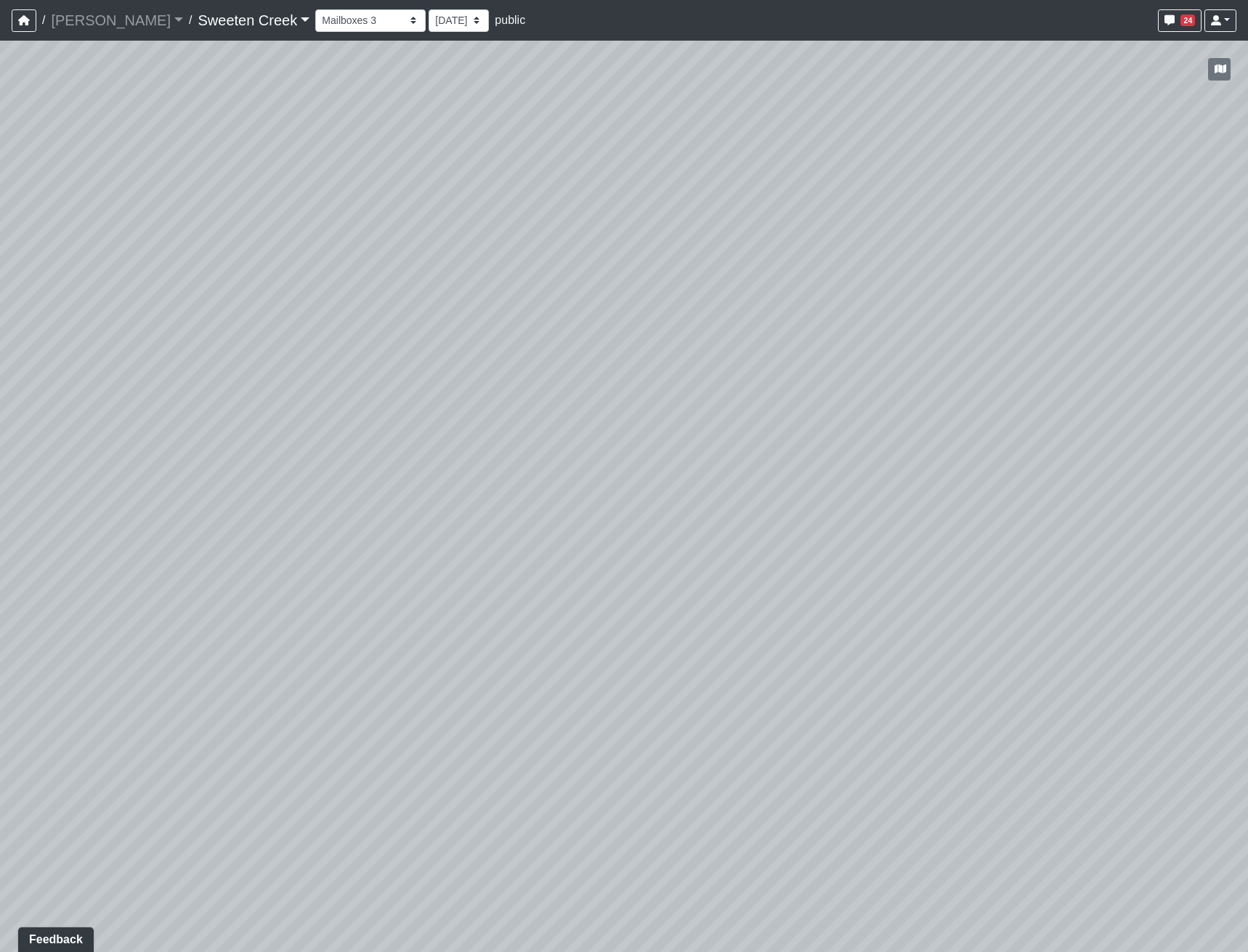
drag, startPoint x: 759, startPoint y: 727, endPoint x: 424, endPoint y: 610, distance: 354.8
click at [424, 545] on div "Loading... Office Loading... Reception Loading... Mailroom - Elevator Lobby Loa…" at bounding box center [624, 496] width 1248 height 912
click at [1193, 70] on icon "button" at bounding box center [1220, 69] width 12 height 10
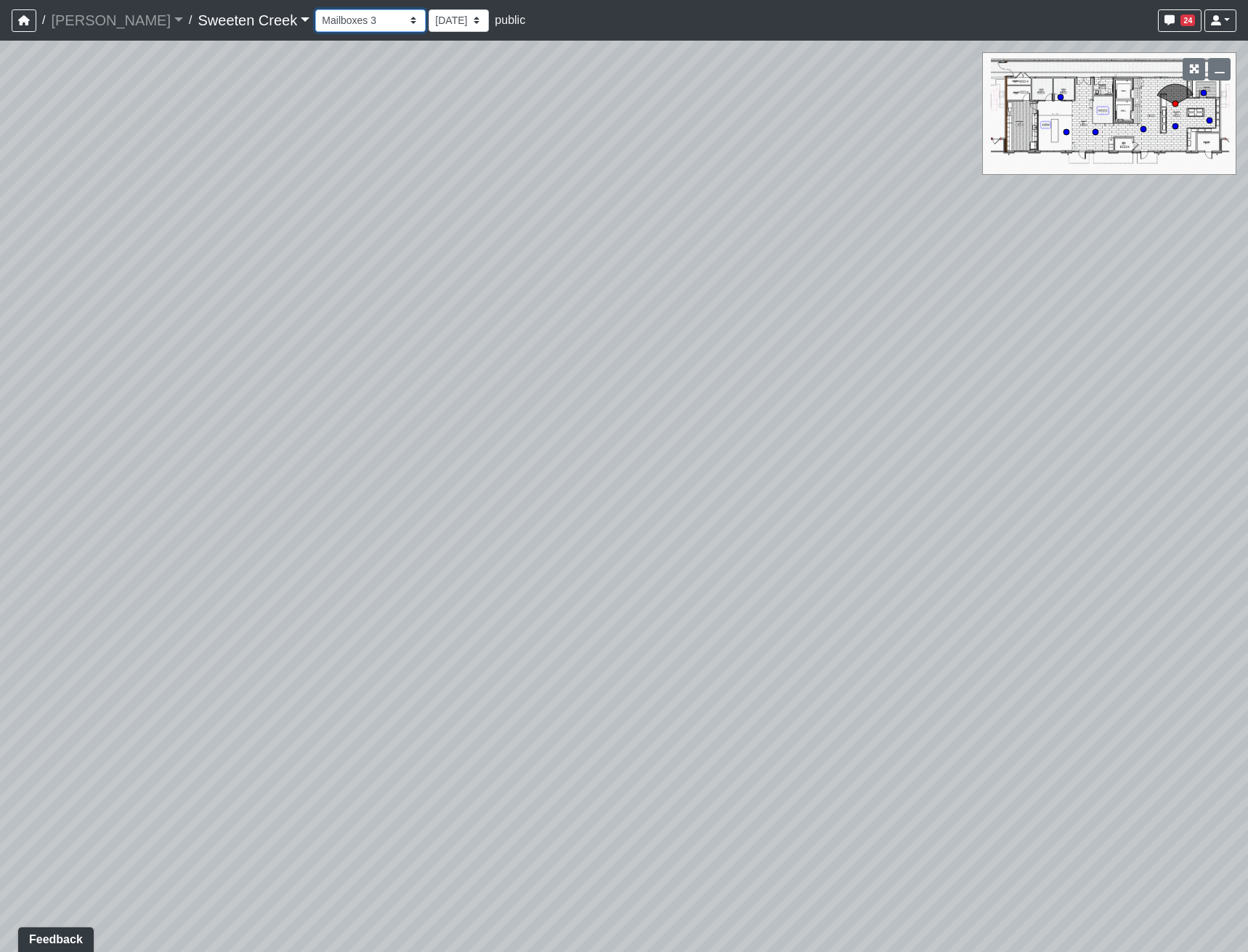
click at [345, 25] on select "Bistro Fitness - Hobby Booth Seating Counter Dining Dining 2 Elevators Elevator…" at bounding box center [370, 20] width 111 height 22
drag, startPoint x: 686, startPoint y: 450, endPoint x: 1040, endPoint y: 438, distance: 354.2
click at [1040, 438] on div "Loading... Office Loading... Reception Loading... Mailroom - Elevator Lobby Loa…" at bounding box center [624, 496] width 1248 height 912
click at [348, 21] on select "Bistro Fitness - Hobby Booth Seating Counter Dining Dining 2 Elevators Elevator…" at bounding box center [370, 20] width 111 height 22
click at [315, 10] on select "Bistro Fitness - Hobby Booth Seating Counter Dining Dining 2 Elevators Elevator…" at bounding box center [370, 20] width 111 height 22
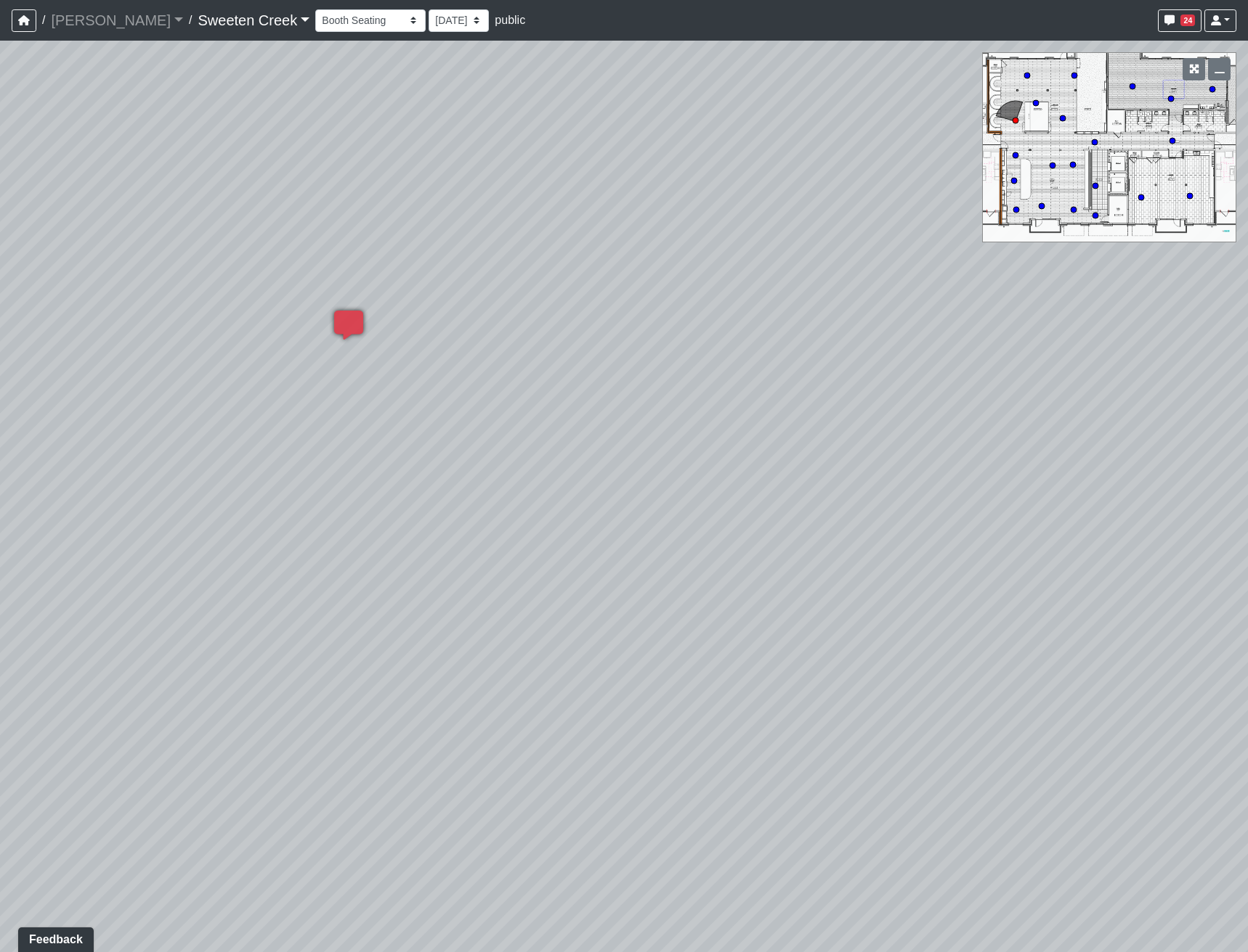
drag, startPoint x: 611, startPoint y: 464, endPoint x: 233, endPoint y: 396, distance: 384.1
click at [233, 396] on div "Loading... Office Loading... Reception Loading... Mailroom - Elevator Lobby Loa…" at bounding box center [624, 496] width 1248 height 912
drag, startPoint x: 831, startPoint y: 645, endPoint x: 487, endPoint y: 512, distance: 368.8
click at [487, 512] on div "Loading... Office Loading... Reception Loading... Mailroom - Elevator Lobby Loa…" at bounding box center [624, 496] width 1248 height 912
drag, startPoint x: 808, startPoint y: 573, endPoint x: 218, endPoint y: 605, distance: 590.9
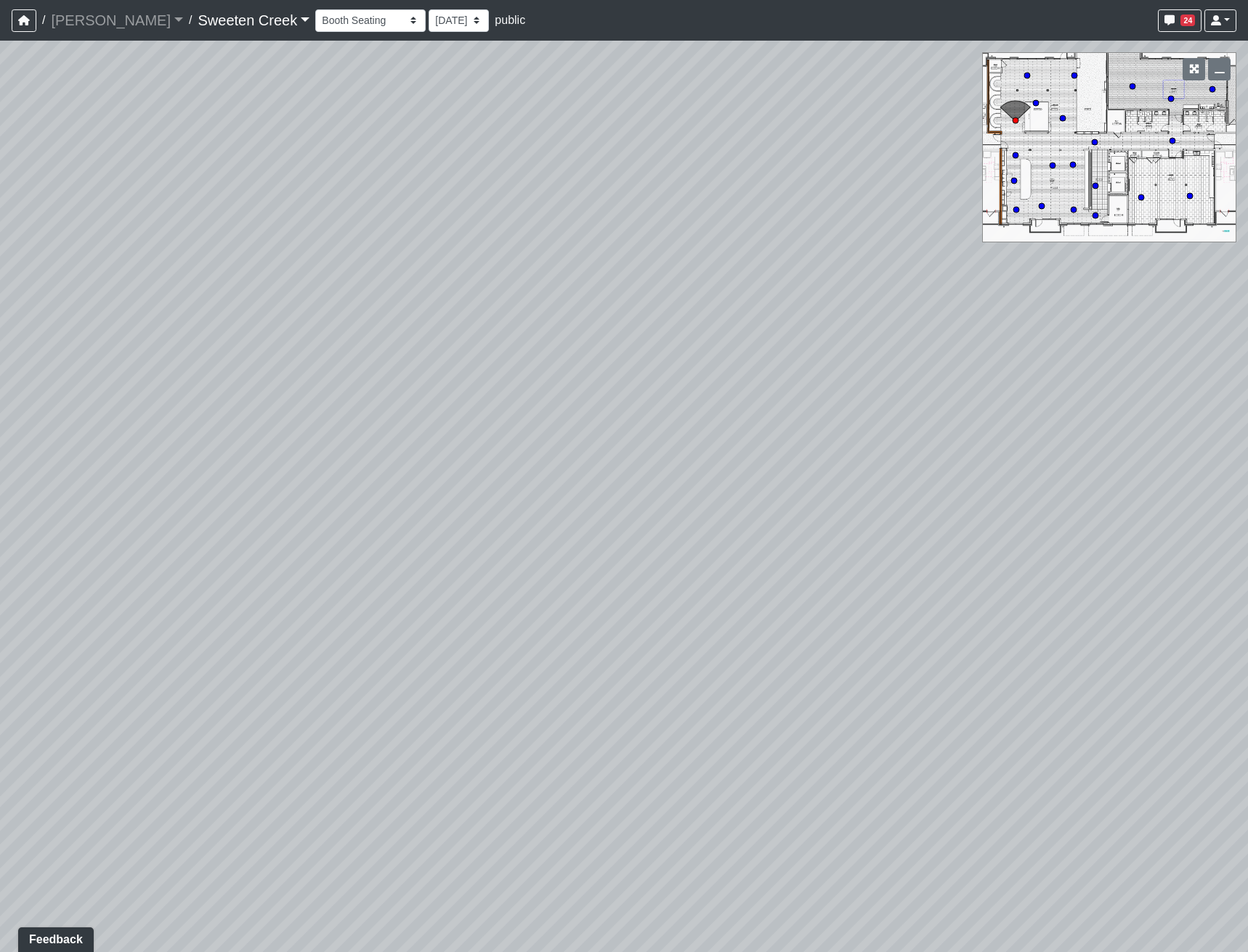
click at [218, 545] on div "Loading... Office Loading... Reception Loading... Mailroom - Elevator Lobby Loa…" at bounding box center [624, 496] width 1248 height 912
drag, startPoint x: 666, startPoint y: 683, endPoint x: 85, endPoint y: 712, distance: 581.7
click at [85, 545] on div "Loading... Office Loading... Reception Loading... Mailroom - Elevator Lobby Loa…" at bounding box center [624, 496] width 1248 height 912
click at [746, 545] on div "Loading... Office Loading... Reception Loading... Mailroom - Elevator Lobby Loa…" at bounding box center [624, 496] width 1248 height 912
drag, startPoint x: 411, startPoint y: 583, endPoint x: 507, endPoint y: 600, distance: 97.5
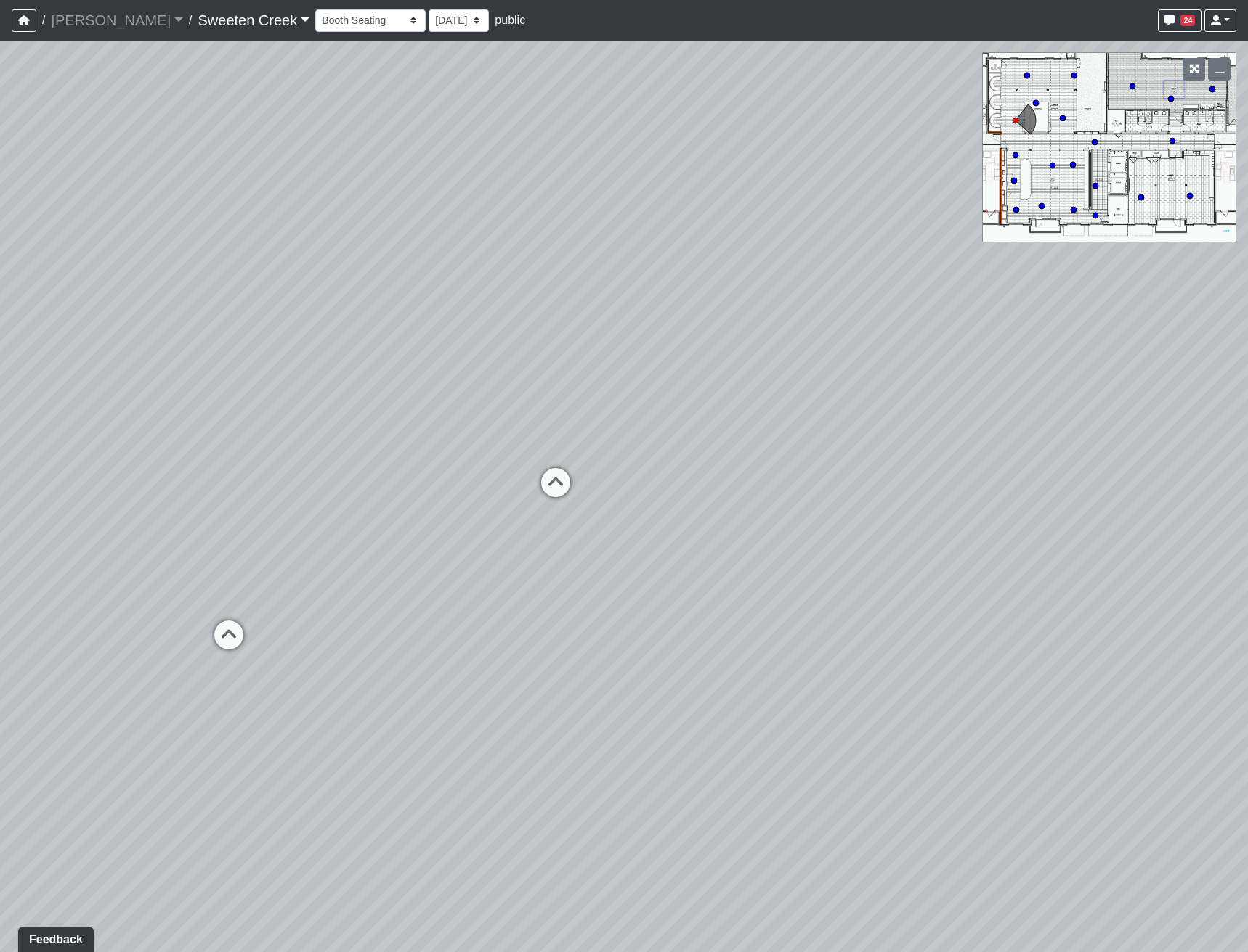
click at [507, 545] on div "Loading... Office Loading... Reception Loading... Mailroom - Elevator Lobby Loa…" at bounding box center [624, 496] width 1248 height 912
click at [224, 545] on icon at bounding box center [228, 642] width 44 height 44
click at [375, 519] on icon at bounding box center [376, 523] width 44 height 44
drag, startPoint x: 233, startPoint y: 639, endPoint x: 145, endPoint y: 717, distance: 117.6
click at [151, 545] on div "Loading... Office Loading... Reception Loading... Mailroom - Elevator Lobby Loa…" at bounding box center [624, 496] width 1248 height 912
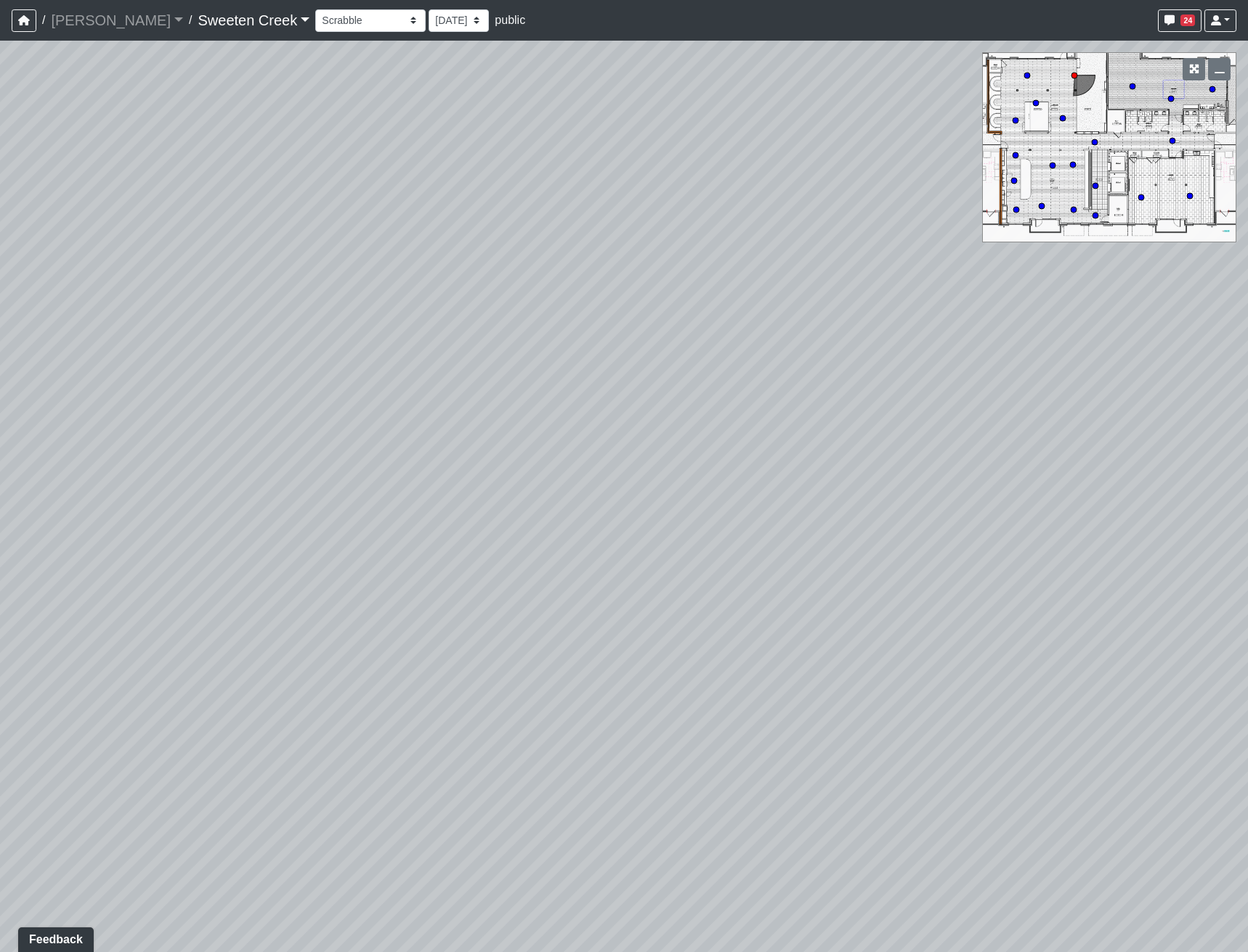
drag, startPoint x: 887, startPoint y: 451, endPoint x: 223, endPoint y: 571, distance: 674.8
click at [223, 545] on div "Loading... Office Loading... Reception Loading... Mailroom - Elevator Lobby Loa…" at bounding box center [624, 496] width 1248 height 912
drag, startPoint x: 666, startPoint y: 669, endPoint x: 429, endPoint y: 611, distance: 244.0
click at [429, 545] on div "Loading... Office Loading... Reception Loading... Mailroom - Elevator Lobby Loa…" at bounding box center [624, 496] width 1248 height 912
drag, startPoint x: 905, startPoint y: 682, endPoint x: 852, endPoint y: 663, distance: 56.3
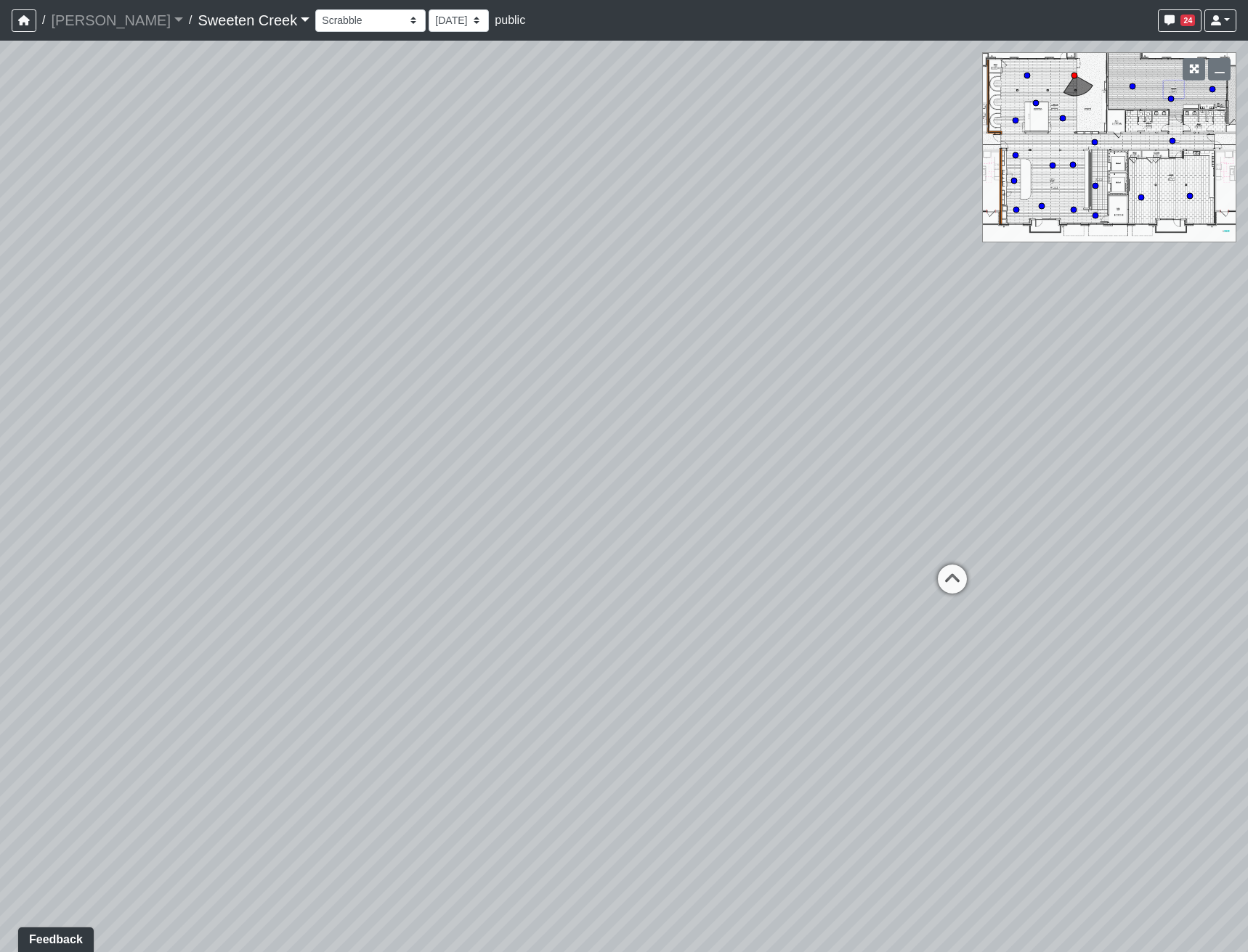
click at [852, 545] on div "Loading... Office Loading... Reception Loading... Mailroom - Elevator Lobby Loa…" at bounding box center [624, 496] width 1248 height 912
drag, startPoint x: 472, startPoint y: 619, endPoint x: 562, endPoint y: 708, distance: 126.6
click at [562, 545] on div "Loading... Office Loading... Reception Loading... Mailroom - Elevator Lobby Loa…" at bounding box center [624, 496] width 1248 height 912
drag, startPoint x: 844, startPoint y: 548, endPoint x: 445, endPoint y: 527, distance: 399.6
click at [445, 527] on div "Loading... Office Loading... Reception Loading... Mailroom - Elevator Lobby Loa…" at bounding box center [624, 496] width 1248 height 912
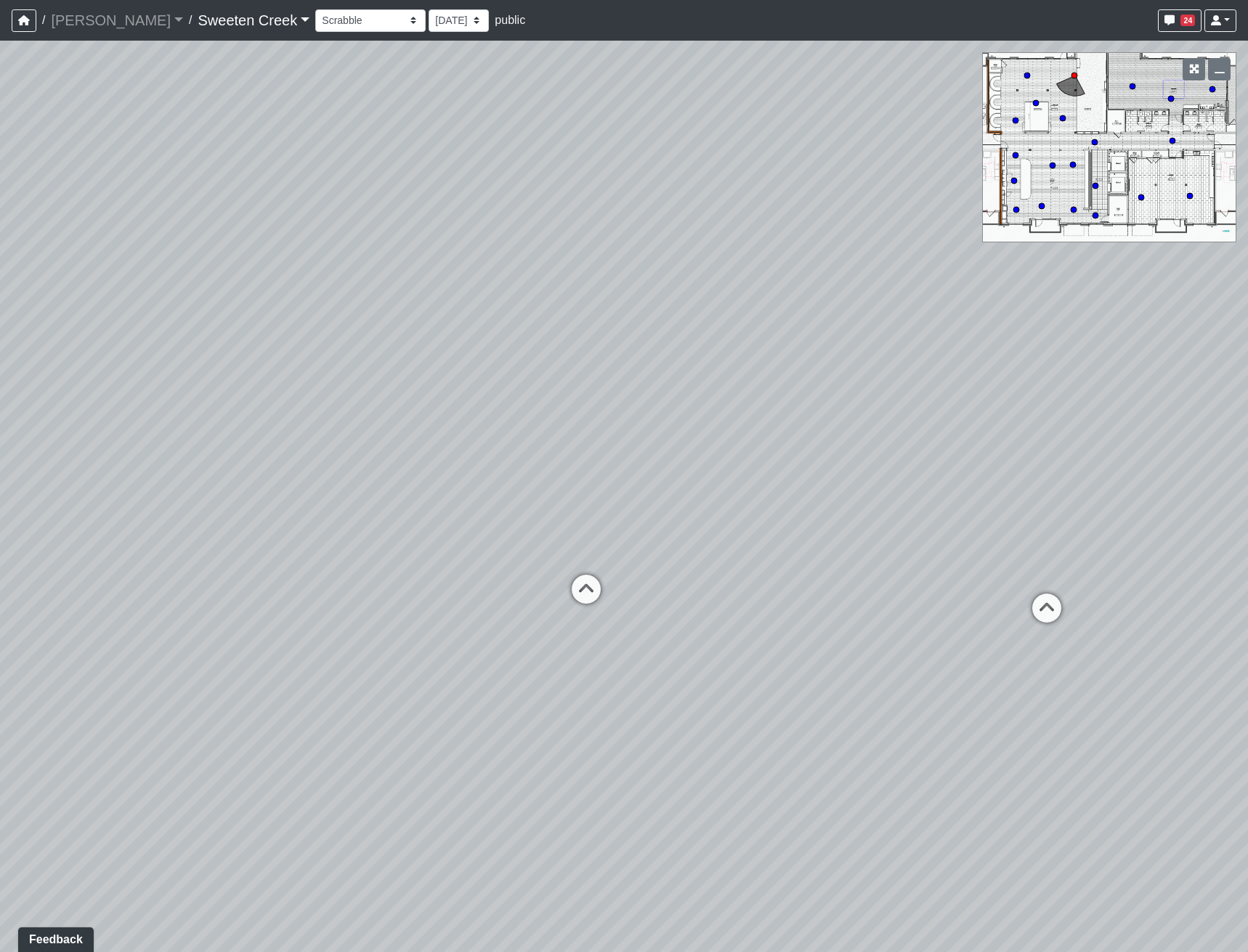
drag, startPoint x: 754, startPoint y: 647, endPoint x: 176, endPoint y: 429, distance: 617.7
click at [192, 429] on div "Loading... Office Loading... Reception Loading... Mailroom - Elevator Lobby Loa…" at bounding box center [624, 496] width 1248 height 912
drag, startPoint x: 1000, startPoint y: 596, endPoint x: 186, endPoint y: 815, distance: 842.9
click at [186, 545] on div "Loading... Office Loading... Reception Loading... Mailroom - Elevator Lobby Loa…" at bounding box center [624, 496] width 1248 height 912
drag, startPoint x: 316, startPoint y: 572, endPoint x: 120, endPoint y: 446, distance: 233.0
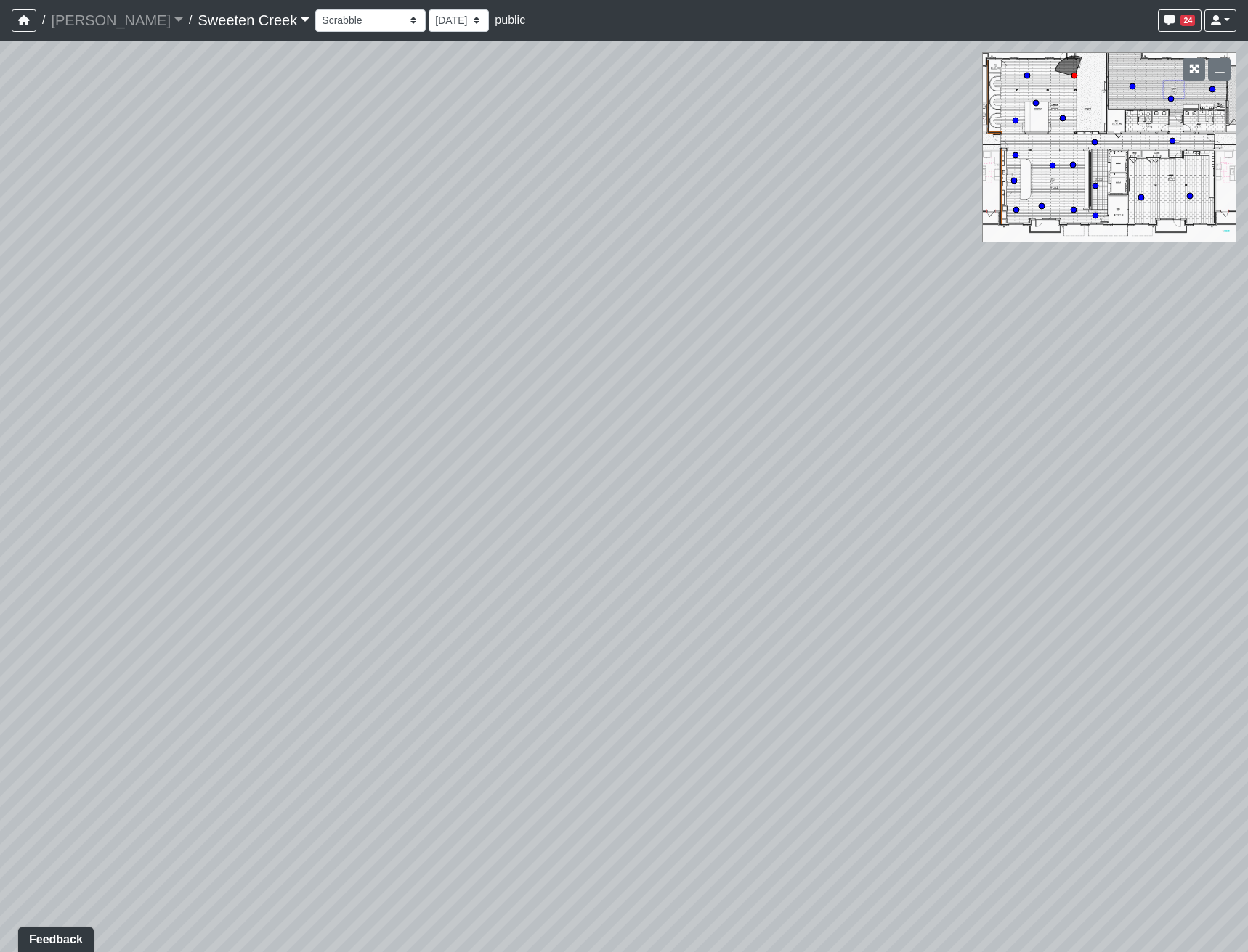
click at [120, 447] on div "Loading... Office Loading... Reception Loading... Mailroom - Elevator Lobby Loa…" at bounding box center [624, 496] width 1248 height 912
drag, startPoint x: 598, startPoint y: 639, endPoint x: 1243, endPoint y: 799, distance: 664.5
click at [1193, 545] on div "Loading... Office Loading... Reception Loading... Mailroom - Elevator Lobby Loa…" at bounding box center [624, 496] width 1248 height 912
drag, startPoint x: 320, startPoint y: 568, endPoint x: 1017, endPoint y: 459, distance: 705.5
click at [1017, 459] on div "Loading... Office Loading... Reception Loading... Mailroom - Elevator Lobby Loa…" at bounding box center [624, 496] width 1248 height 912
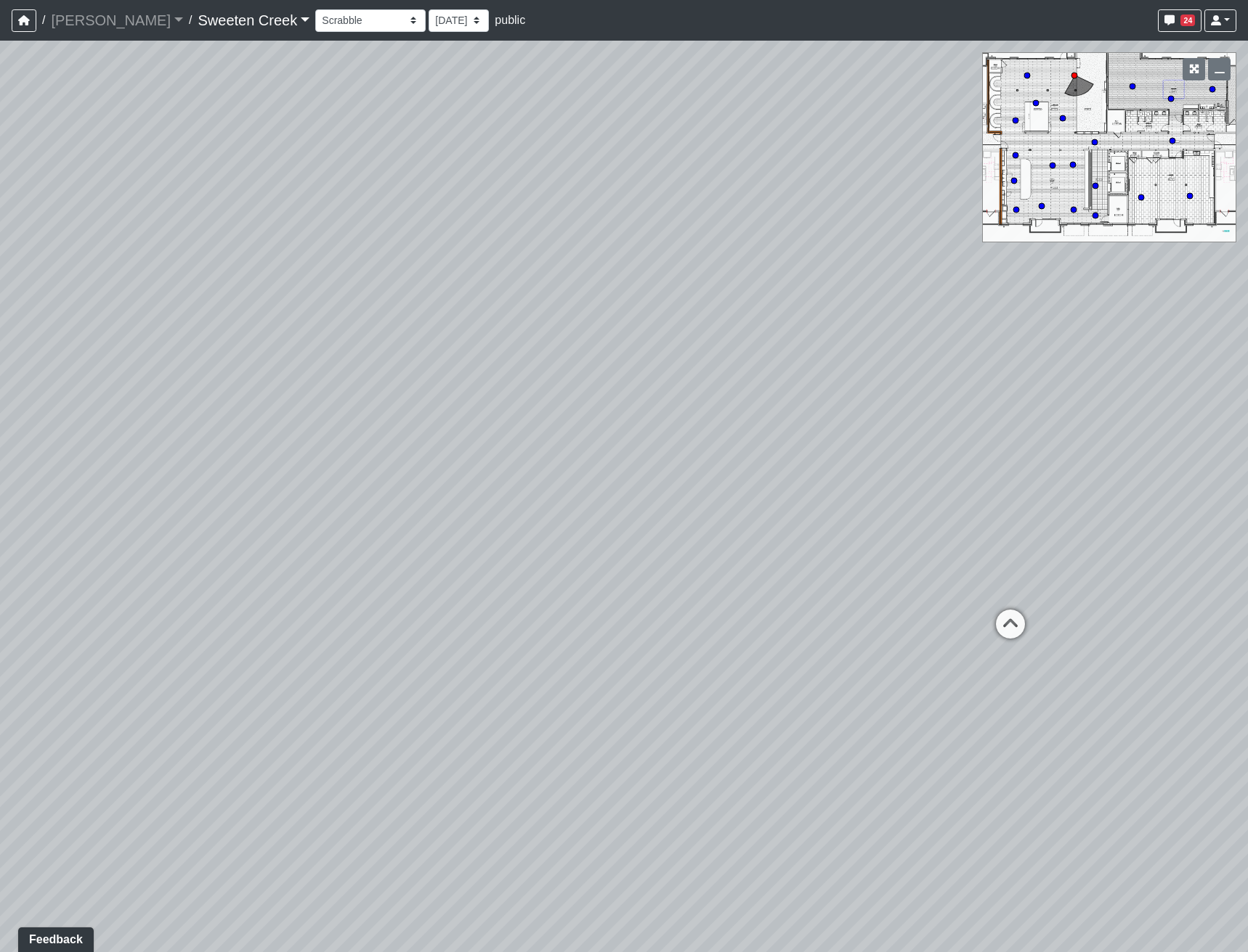
drag, startPoint x: 624, startPoint y: 525, endPoint x: 265, endPoint y: 586, distance: 364.1
click at [265, 545] on div "Loading... Office Loading... Reception Loading... Mailroom - Elevator Lobby Loa…" at bounding box center [624, 496] width 1248 height 912
drag, startPoint x: 933, startPoint y: 800, endPoint x: 374, endPoint y: 645, distance: 580.1
click at [395, 545] on div "Loading... Office Loading... Reception Loading... Mailroom - Elevator Lobby Loa…" at bounding box center [624, 496] width 1248 height 912
drag, startPoint x: 619, startPoint y: 589, endPoint x: 653, endPoint y: 682, distance: 99.0
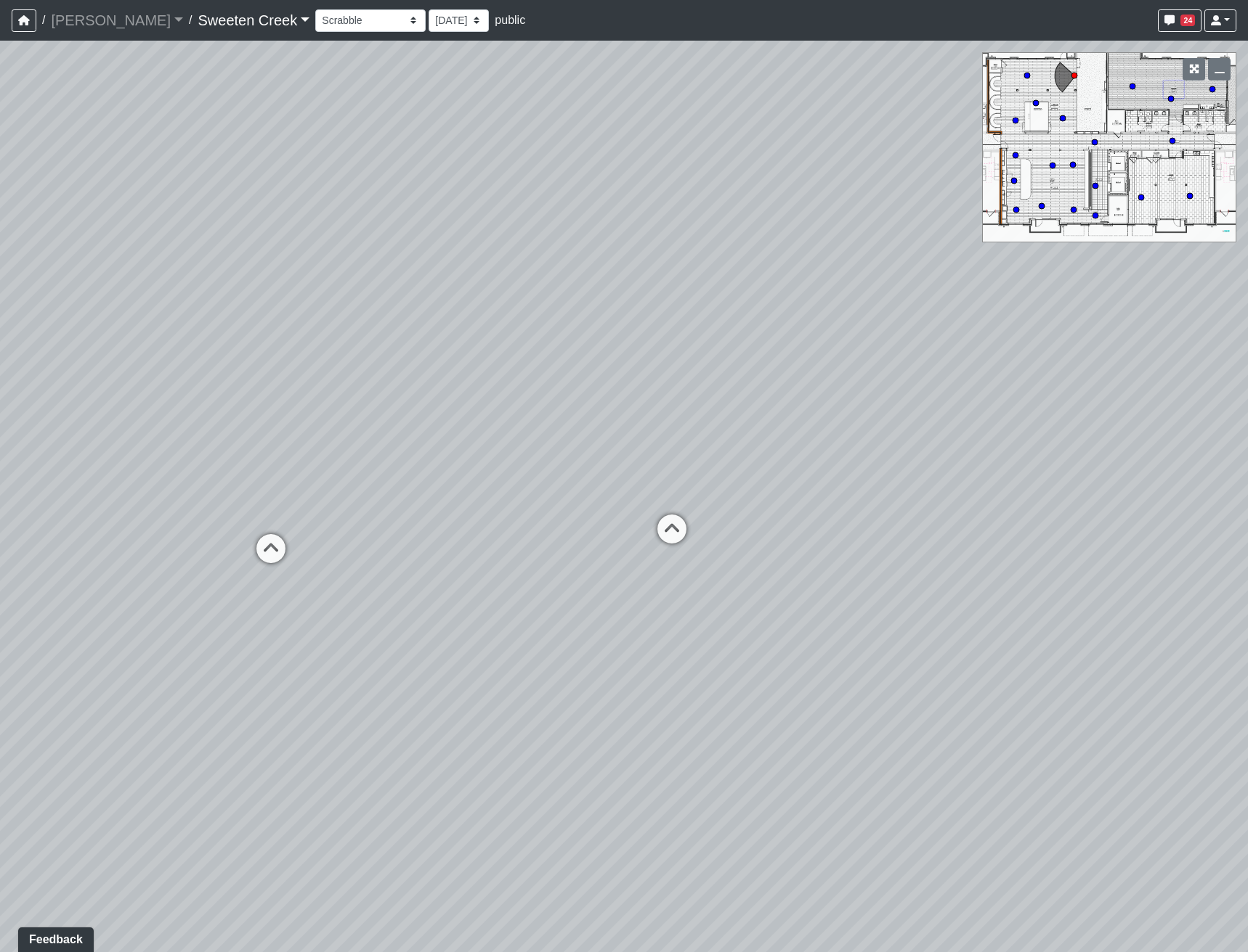
click at [653, 545] on div "Loading... Office Loading... Reception Loading... Mailroom - Elevator Lobby Loa…" at bounding box center [624, 496] width 1248 height 912
click at [661, 521] on icon at bounding box center [672, 537] width 44 height 44
drag, startPoint x: 299, startPoint y: 546, endPoint x: 548, endPoint y: 663, distance: 275.1
click at [548, 545] on div "Loading... Office Loading... Reception Loading... Mailroom - Elevator Lobby Loa…" at bounding box center [624, 496] width 1248 height 912
drag, startPoint x: 555, startPoint y: 667, endPoint x: 629, endPoint y: 725, distance: 94.0
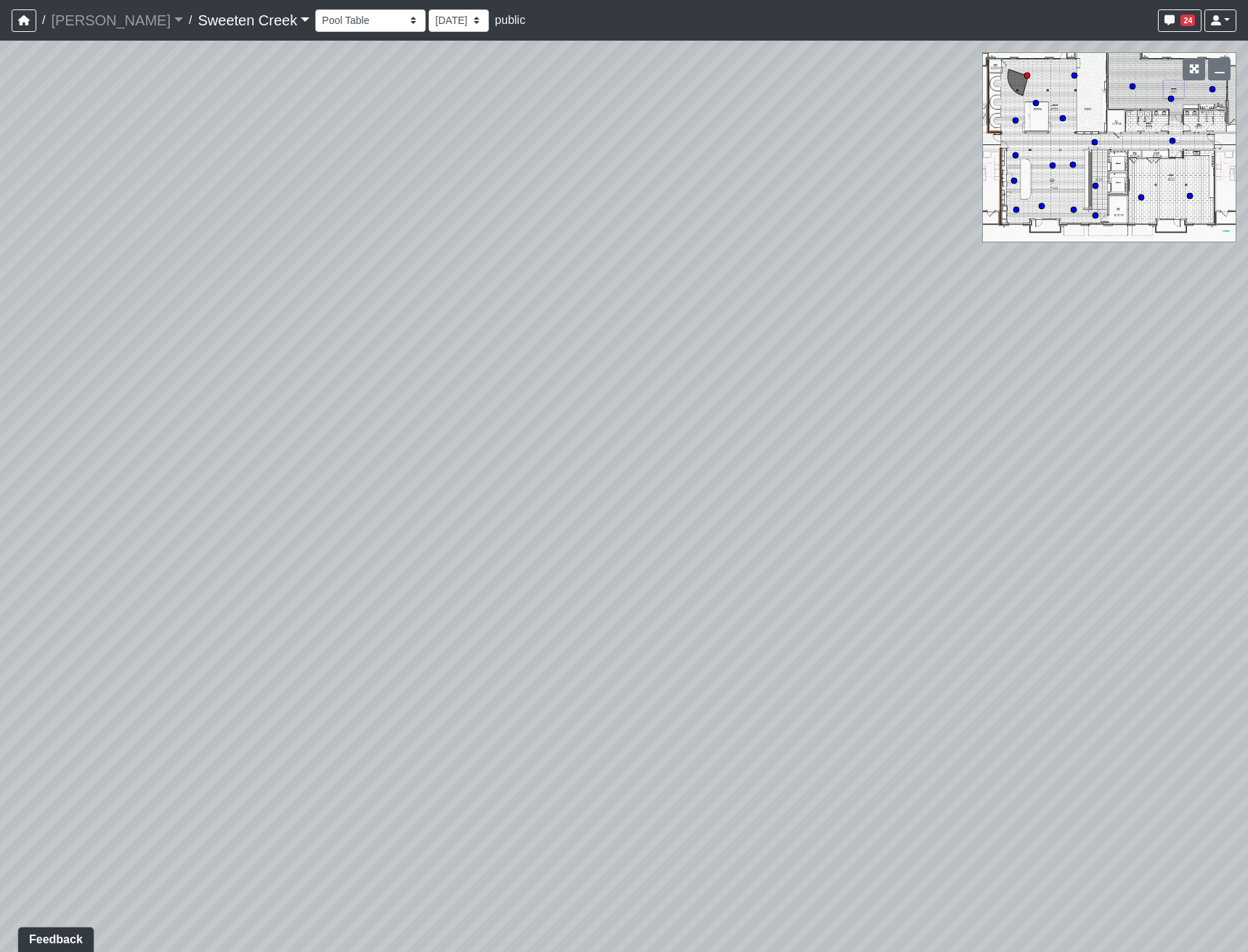
click at [629, 545] on div "Loading... Office Loading... Reception Loading... Mailroom - Elevator Lobby Loa…" at bounding box center [624, 496] width 1248 height 912
drag, startPoint x: 536, startPoint y: 525, endPoint x: 744, endPoint y: 467, distance: 215.9
click at [744, 467] on div "Loading... Office Loading... Reception Loading... Mailroom - Elevator Lobby Loa…" at bounding box center [624, 496] width 1248 height 912
drag, startPoint x: 984, startPoint y: 418, endPoint x: 1170, endPoint y: 418, distance: 186.0
click at [1134, 434] on div "Loading... Office Loading... Reception Loading... Mailroom - Elevator Lobby Loa…" at bounding box center [624, 496] width 1248 height 912
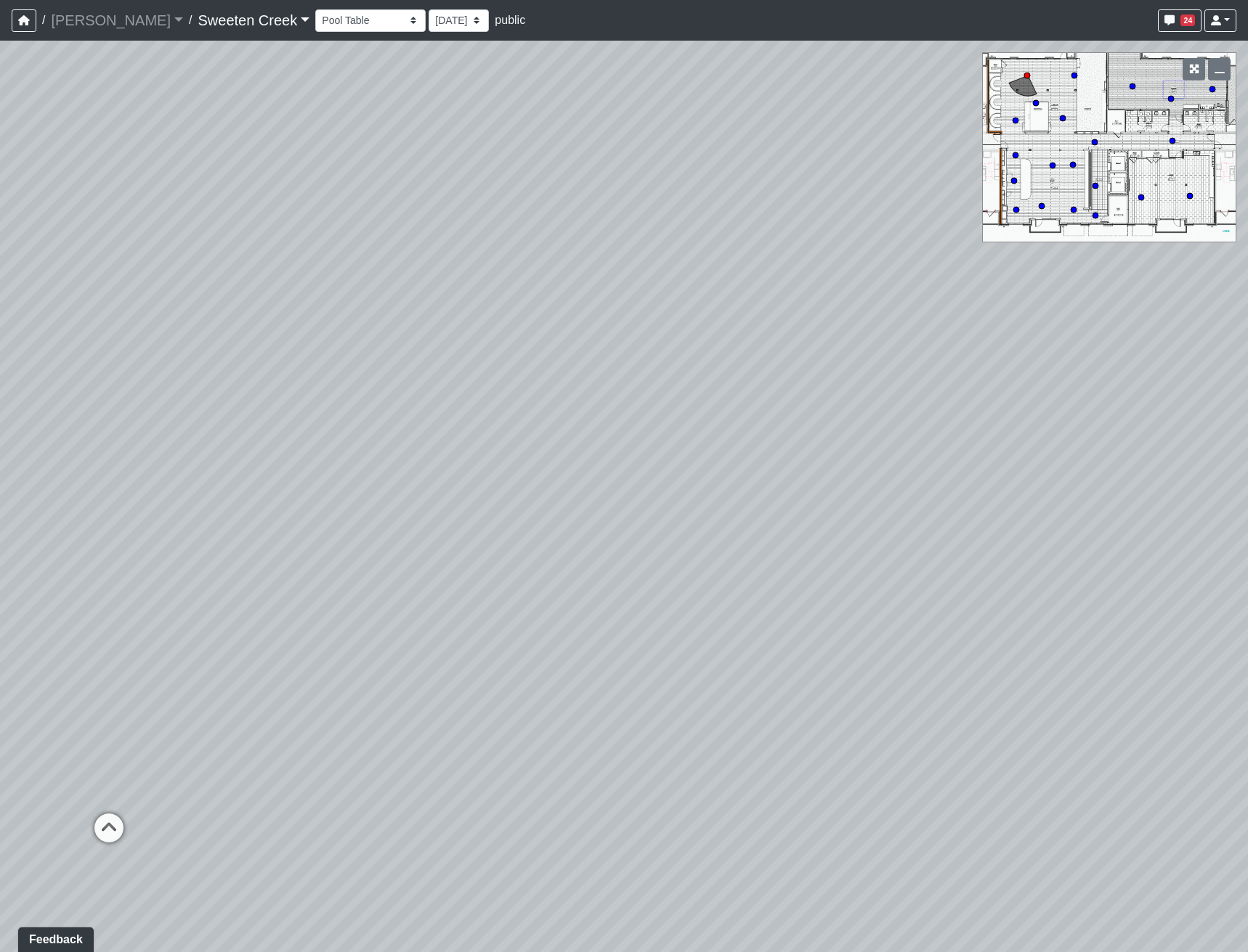
drag, startPoint x: 528, startPoint y: 513, endPoint x: 720, endPoint y: 492, distance: 193.1
click at [720, 492] on div "Loading... Office Loading... Reception Loading... Mailroom - Elevator Lobby Loa…" at bounding box center [624, 496] width 1248 height 912
click at [730, 545] on icon at bounding box center [718, 686] width 44 height 44
click at [568, 545] on icon at bounding box center [569, 582] width 44 height 44
drag, startPoint x: 734, startPoint y: 444, endPoint x: 1048, endPoint y: 351, distance: 327.5
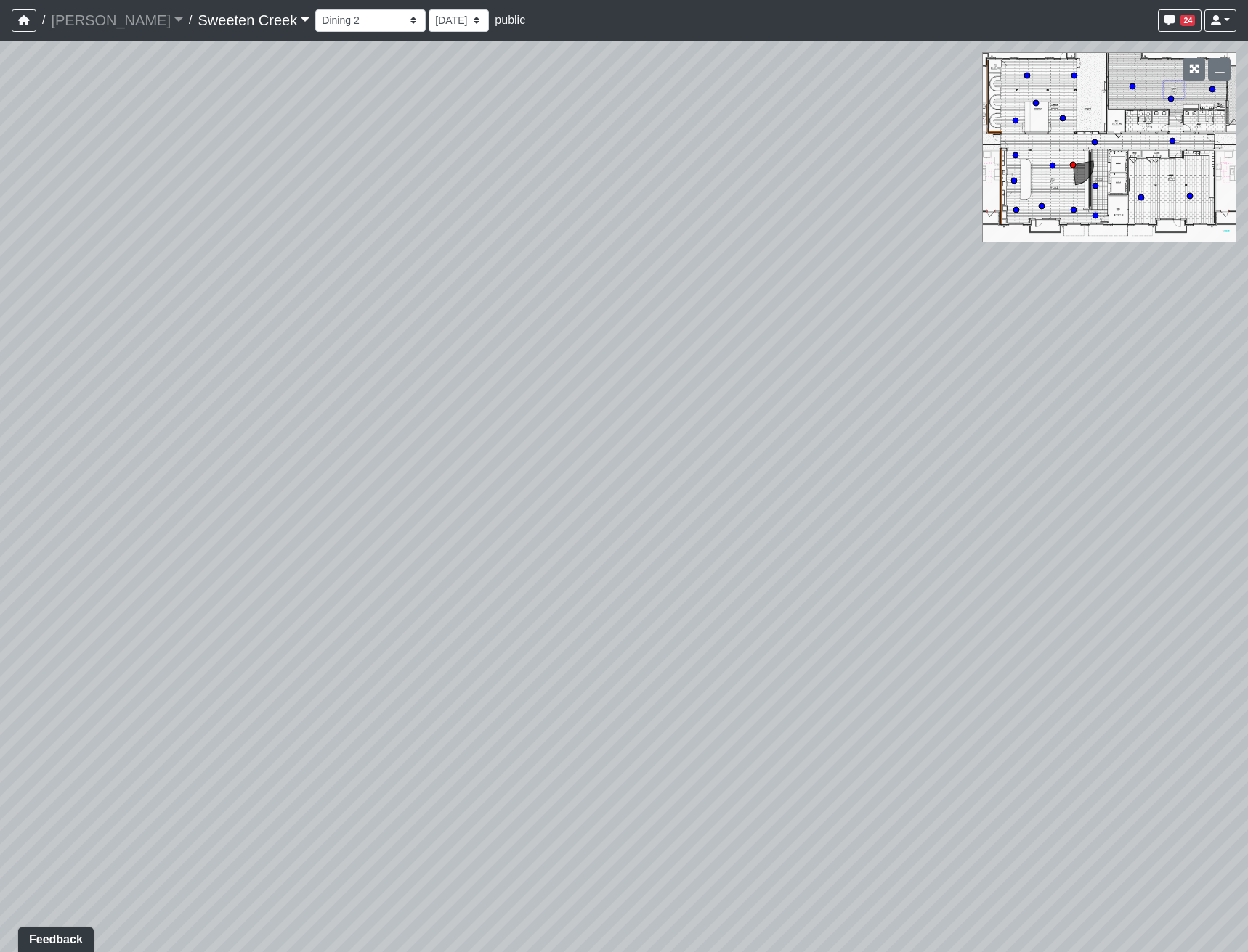
click at [1048, 348] on div "Loading... Office Loading... Reception Loading... Mailroom - Elevator Lobby Loa…" at bounding box center [624, 496] width 1248 height 912
drag, startPoint x: 605, startPoint y: 434, endPoint x: 1323, endPoint y: 349, distance: 723.0
click at [1193, 349] on html "/ [PERSON_NAME] Loading... / Sweeten Creek Sweeten Creek Loading... [GEOGRAPHIC…" at bounding box center [624, 476] width 1248 height 952
drag, startPoint x: 1047, startPoint y: 427, endPoint x: 441, endPoint y: 340, distance: 612.2
click at [496, 348] on div "Loading... Office Loading... Reception Loading... Mailroom - Elevator Lobby Loa…" at bounding box center [624, 496] width 1248 height 912
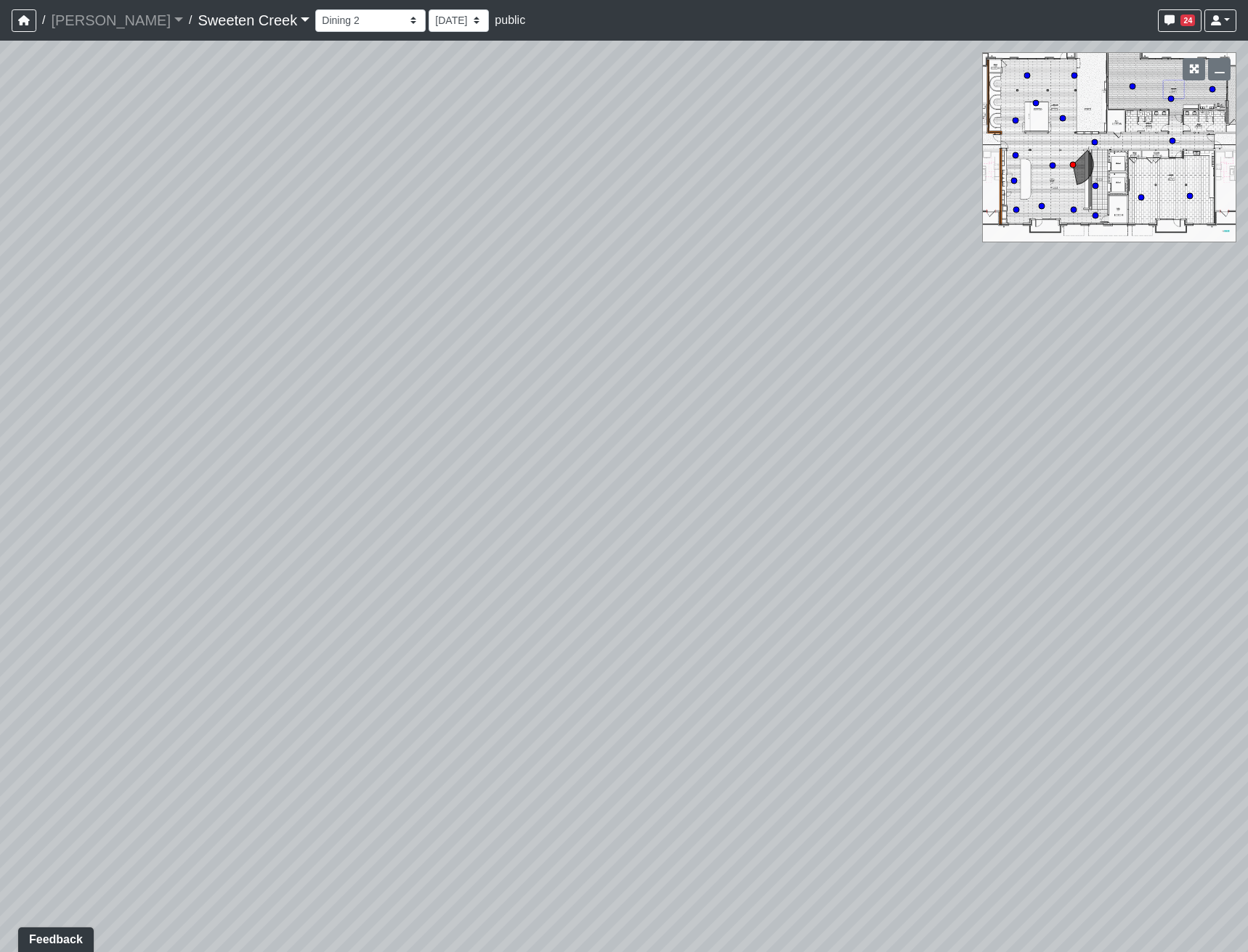
drag, startPoint x: 882, startPoint y: 563, endPoint x: 969, endPoint y: 919, distance: 366.5
click at [969, 545] on div "Loading... Office Loading... Reception Loading... Mailroom - Elevator Lobby Loa…" at bounding box center [624, 496] width 1248 height 912
drag, startPoint x: 699, startPoint y: 559, endPoint x: 737, endPoint y: 563, distance: 38.2
drag, startPoint x: 737, startPoint y: 563, endPoint x: 773, endPoint y: 599, distance: 50.9
click at [773, 545] on div "Loading... Office Loading... Reception Loading... Mailroom - Elevator Lobby Loa…" at bounding box center [624, 496] width 1248 height 912
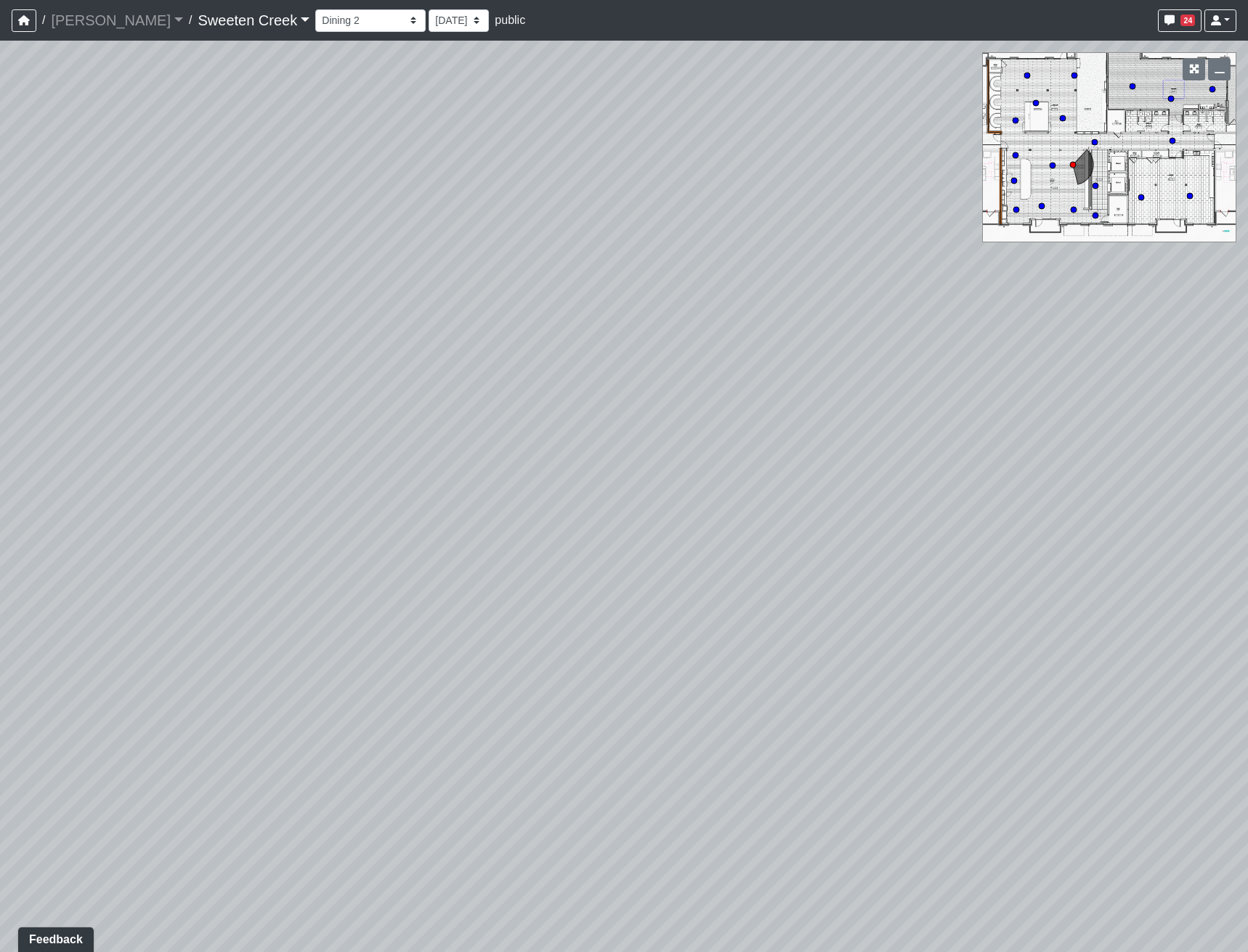
drag, startPoint x: 616, startPoint y: 463, endPoint x: 1270, endPoint y: 346, distance: 664.4
click at [1193, 346] on html "/ [PERSON_NAME] Loading... / Sweeten Creek Sweeten Creek Loading... [GEOGRAPHIC…" at bounding box center [624, 476] width 1248 height 952
drag, startPoint x: 775, startPoint y: 562, endPoint x: 194, endPoint y: 571, distance: 581.1
click at [252, 545] on div "Loading... Office Loading... Reception Loading... Mailroom - Elevator Lobby Loa…" at bounding box center [624, 496] width 1248 height 912
drag, startPoint x: 638, startPoint y: 556, endPoint x: 595, endPoint y: 701, distance: 151.2
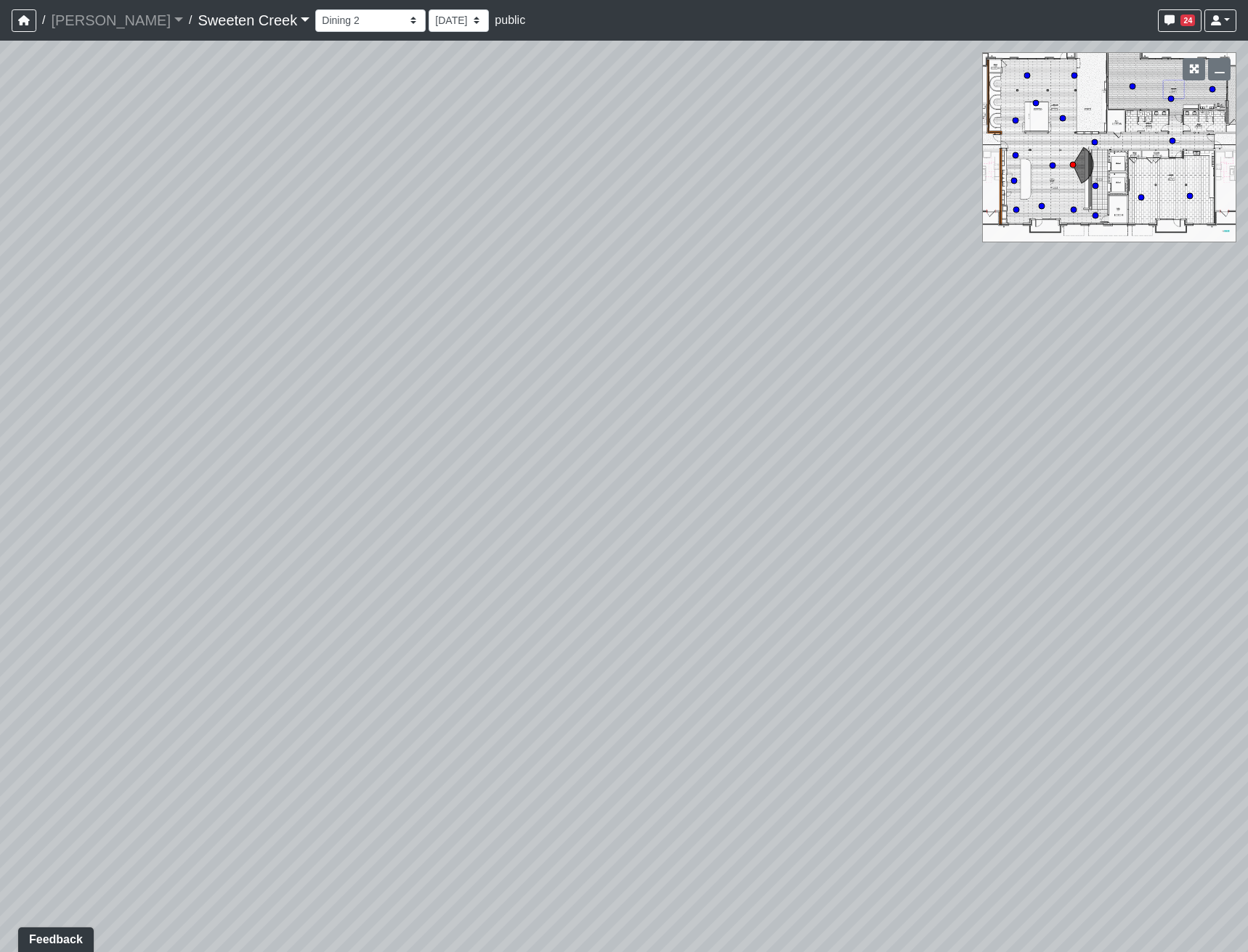
click at [595, 545] on div "Loading... Office Loading... Reception Loading... Mailroom - Elevator Lobby Loa…" at bounding box center [624, 496] width 1248 height 912
click at [1193, 71] on icon "button" at bounding box center [1219, 69] width 10 height 10
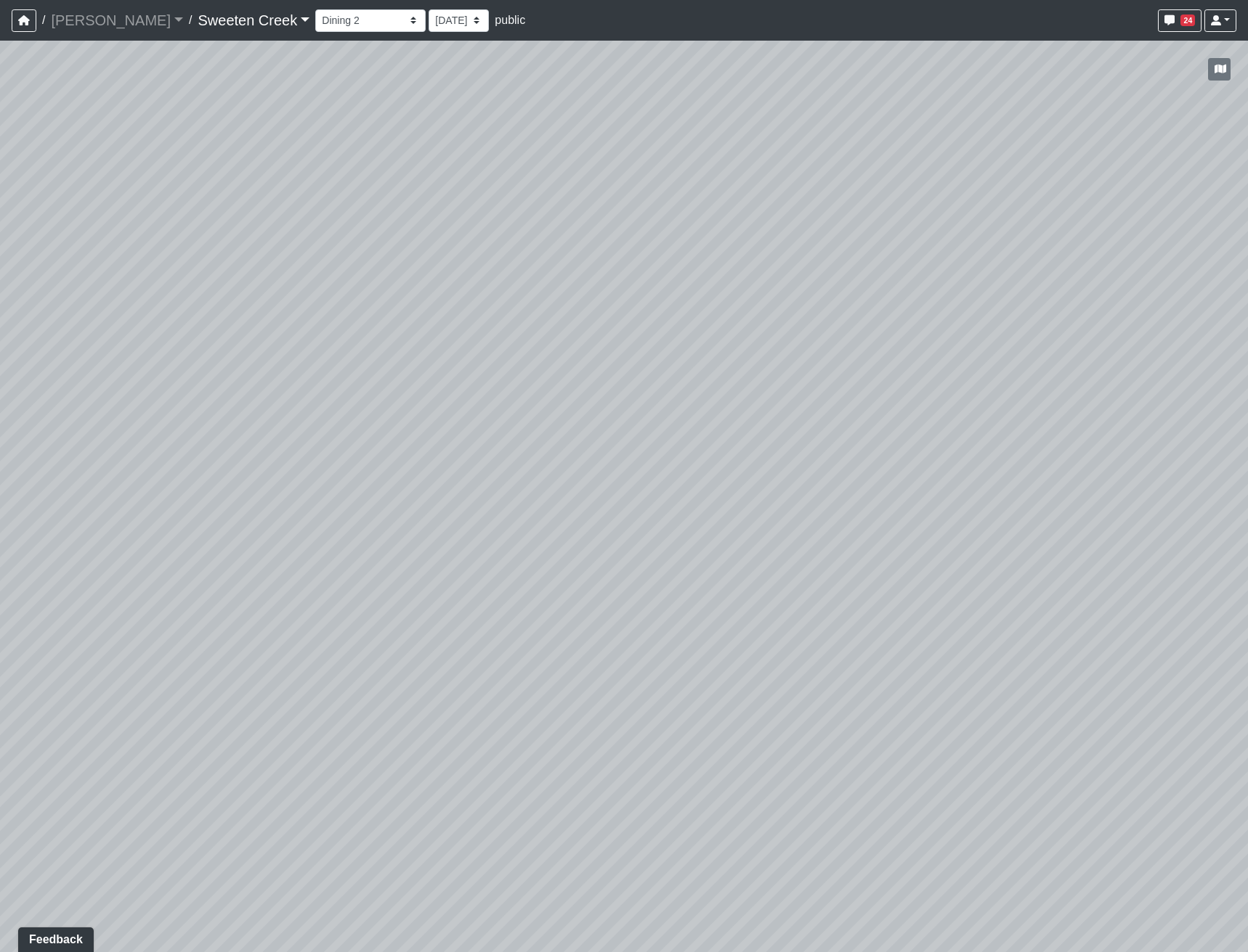
drag, startPoint x: 979, startPoint y: 551, endPoint x: 919, endPoint y: 649, distance: 114.9
click at [919, 545] on div "Loading... Office Loading... Reception Loading... Mailroom - Elevator Lobby Loa…" at bounding box center [624, 496] width 1248 height 912
click at [124, 545] on div "Loading... Office Loading... Reception Loading... Mailroom - Elevator Lobby Loa…" at bounding box center [624, 496] width 1248 height 912
click at [336, 22] on select "Bistro Fitness - Hobby Booth Seating Counter Dining Dining 2 Elevators Elevator…" at bounding box center [370, 20] width 111 height 22
click at [315, 10] on select "Bistro Fitness - Hobby Booth Seating Counter Dining Dining 2 Elevators Elevator…" at bounding box center [370, 20] width 111 height 22
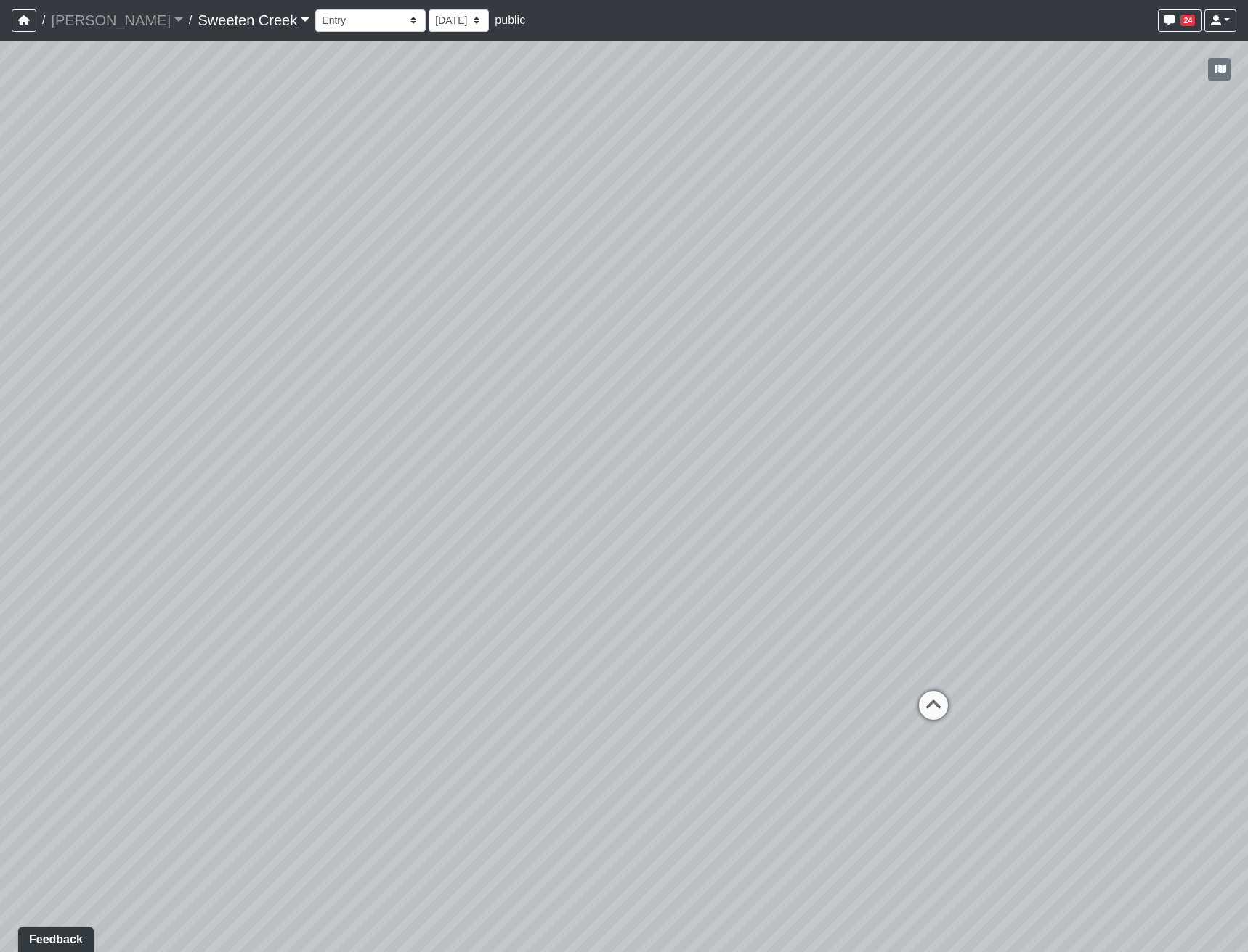
drag, startPoint x: 642, startPoint y: 522, endPoint x: 1172, endPoint y: 427, distance: 538.4
click at [1172, 427] on div "Loading... Office Loading... Reception Loading... Mailroom - Elevator Lobby Loa…" at bounding box center [624, 496] width 1248 height 912
drag, startPoint x: 977, startPoint y: 396, endPoint x: 1084, endPoint y: 412, distance: 108.2
click at [1193, 383] on html "/ [PERSON_NAME] Loading... / Sweeten Creek Sweeten Creek Loading... [GEOGRAPHIC…" at bounding box center [624, 476] width 1248 height 952
drag, startPoint x: 476, startPoint y: 457, endPoint x: 1102, endPoint y: 381, distance: 630.6
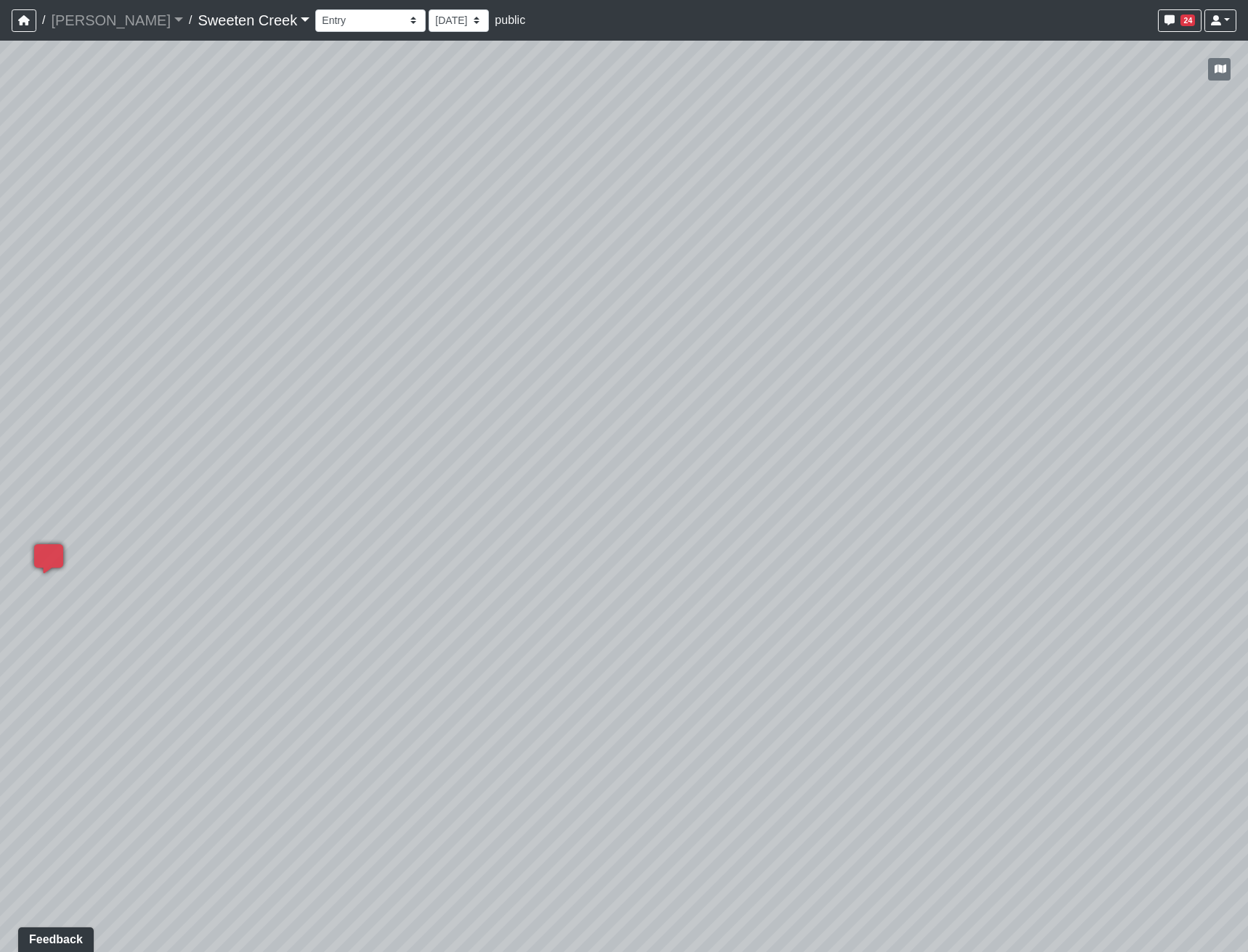
click at [1097, 381] on div "Loading... Office Loading... Reception Loading... Mailroom - Elevator Lobby Loa…" at bounding box center [624, 496] width 1248 height 912
drag, startPoint x: 431, startPoint y: 456, endPoint x: 1171, endPoint y: 493, distance: 740.9
click at [1171, 493] on div "Loading... Office Loading... Reception Loading... Mailroom - Elevator Lobby Loa…" at bounding box center [624, 496] width 1248 height 912
drag, startPoint x: 386, startPoint y: 428, endPoint x: 525, endPoint y: 558, distance: 190.3
click at [502, 545] on div "Loading... Office Loading... Reception Loading... Mailroom - Elevator Lobby Loa…" at bounding box center [624, 496] width 1248 height 912
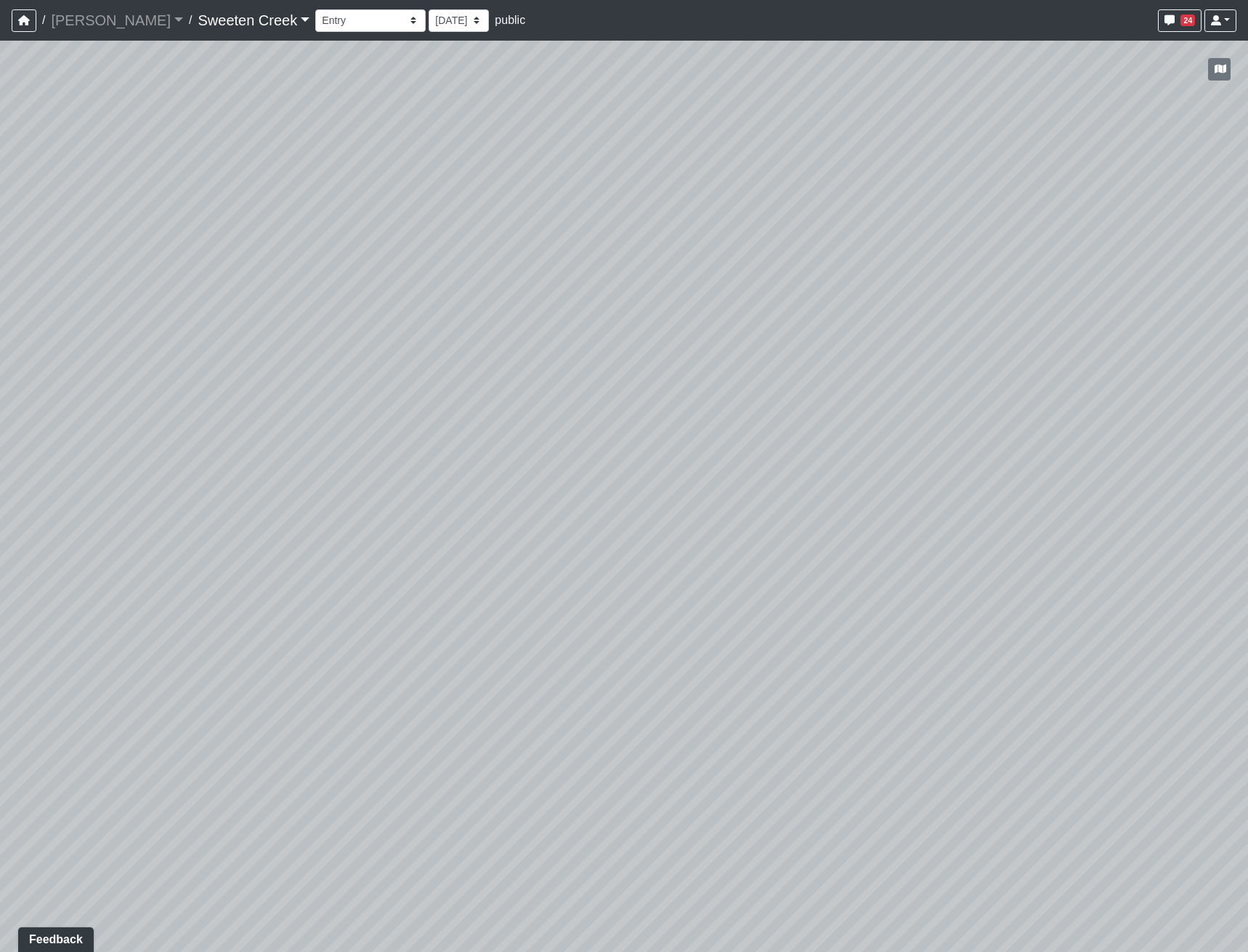
drag, startPoint x: 309, startPoint y: 602, endPoint x: 340, endPoint y: 591, distance: 32.9
click at [340, 545] on div "Loading... Office Loading... Reception Loading... Mailroom - Elevator Lobby Loa…" at bounding box center [624, 496] width 1248 height 912
drag, startPoint x: 533, startPoint y: 568, endPoint x: 117, endPoint y: 577, distance: 416.1
click at [117, 545] on div "Loading... Office Loading... Reception Loading... Mailroom - Elevator Lobby Loa…" at bounding box center [624, 496] width 1248 height 912
drag, startPoint x: 538, startPoint y: 635, endPoint x: 1293, endPoint y: 619, distance: 755.2
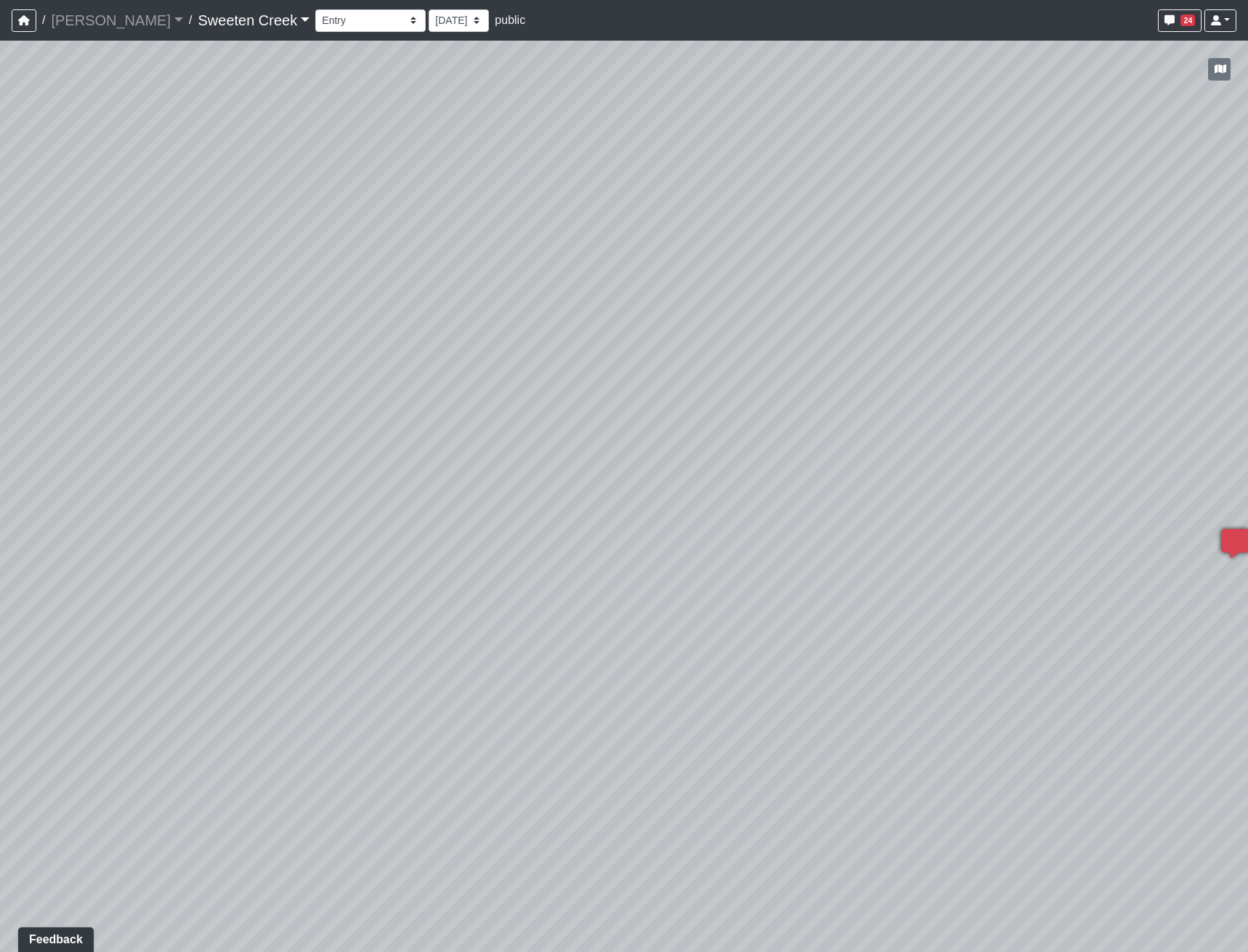
click at [1193, 545] on html "/ [PERSON_NAME] Loading... / Sweeten Creek Sweeten Creek Loading... [GEOGRAPHIC…" at bounding box center [624, 476] width 1248 height 952
drag, startPoint x: 824, startPoint y: 631, endPoint x: 446, endPoint y: 587, distance: 380.6
click at [456, 545] on div "Loading... Office Loading... Reception Loading... Mailroom - Elevator Lobby Loa…" at bounding box center [624, 496] width 1248 height 912
drag, startPoint x: 1120, startPoint y: 652, endPoint x: 1091, endPoint y: 582, distance: 75.8
click at [1091, 545] on div "Loading... Office Loading... Reception Loading... Mailroom - Elevator Lobby Loa…" at bounding box center [624, 496] width 1248 height 912
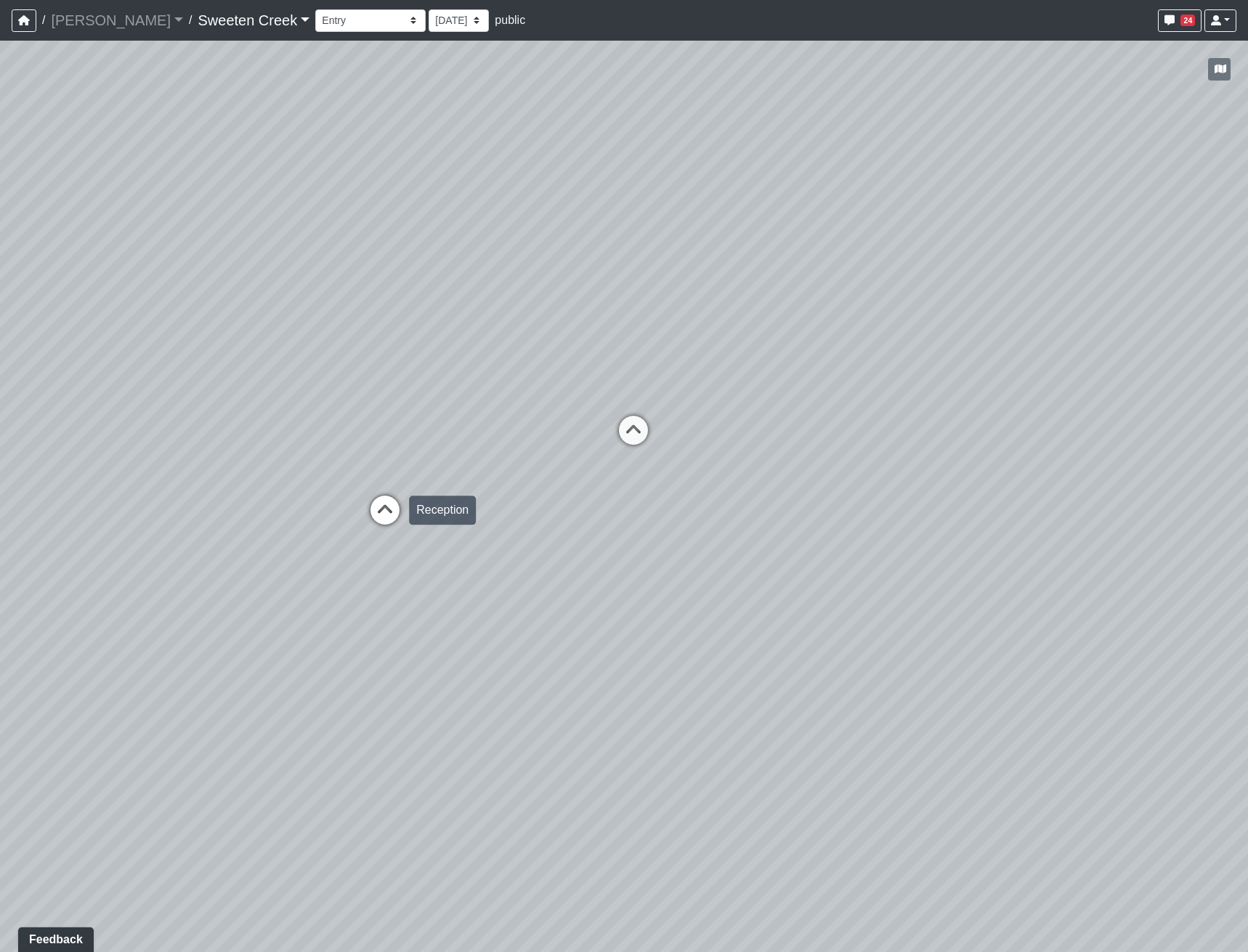
click at [373, 512] on icon at bounding box center [384, 517] width 44 height 44
drag, startPoint x: 1064, startPoint y: 527, endPoint x: 487, endPoint y: 474, distance: 579.4
click at [519, 463] on div "Loading... Office Loading... Reception Loading... Mailroom - Elevator Lobby Loa…" at bounding box center [624, 496] width 1248 height 912
drag, startPoint x: 1094, startPoint y: 473, endPoint x: 213, endPoint y: 513, distance: 881.9
click at [241, 510] on div "Loading... Office Loading... Reception Loading... Mailroom - Elevator Lobby Loa…" at bounding box center [624, 496] width 1248 height 912
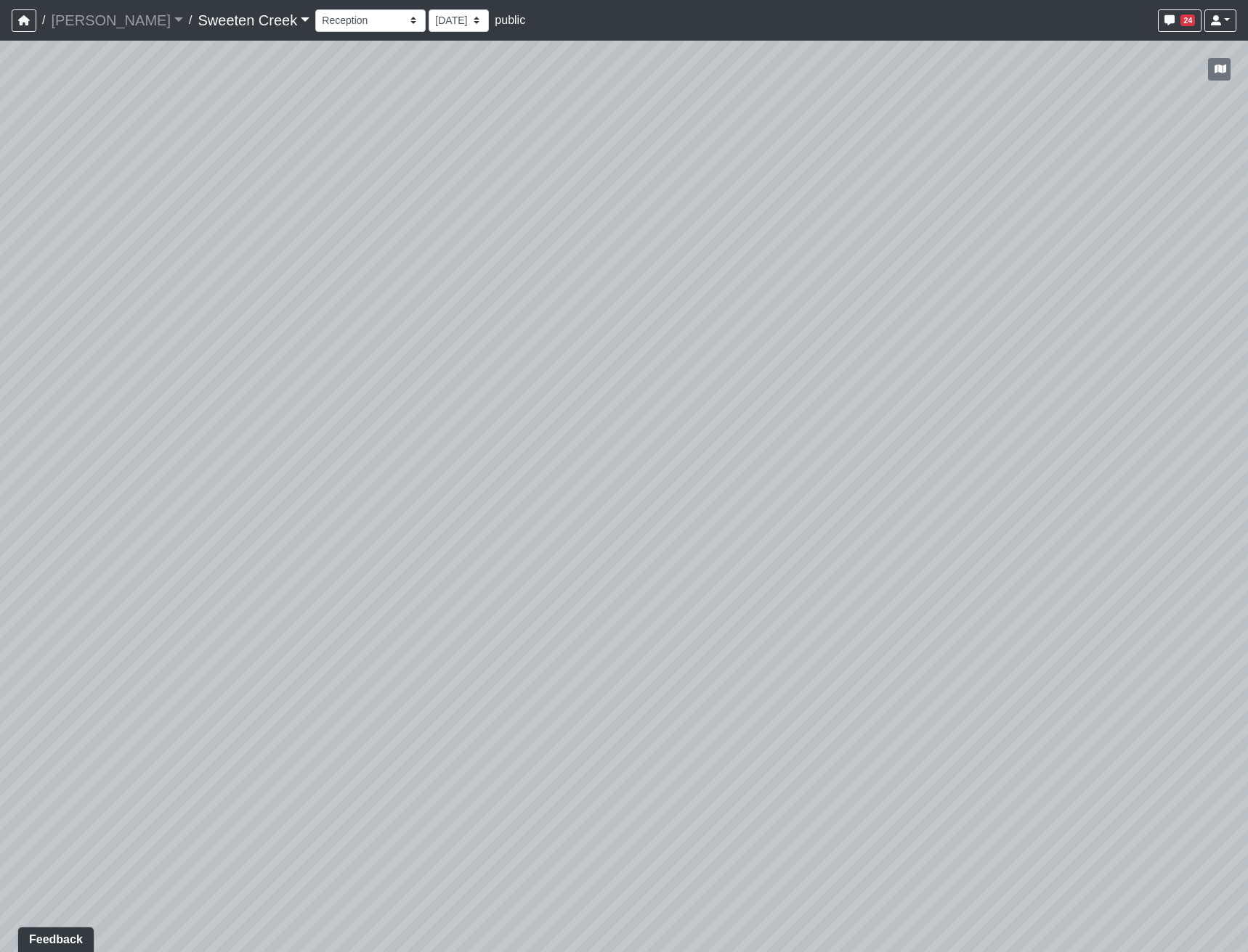
drag, startPoint x: 1170, startPoint y: 459, endPoint x: 1222, endPoint y: 458, distance: 52.0
click at [1193, 458] on div "Loading... Office Loading... Reception Loading... Mailroom - Elevator Lobby Loa…" at bounding box center [624, 496] width 1248 height 912
drag, startPoint x: 612, startPoint y: 486, endPoint x: 770, endPoint y: 761, distance: 317.2
click at [770, 545] on div "Loading... Office Loading... Reception Loading... Mailroom - Elevator Lobby Loa…" at bounding box center [624, 496] width 1248 height 912
drag, startPoint x: 895, startPoint y: 634, endPoint x: 837, endPoint y: 572, distance: 84.9
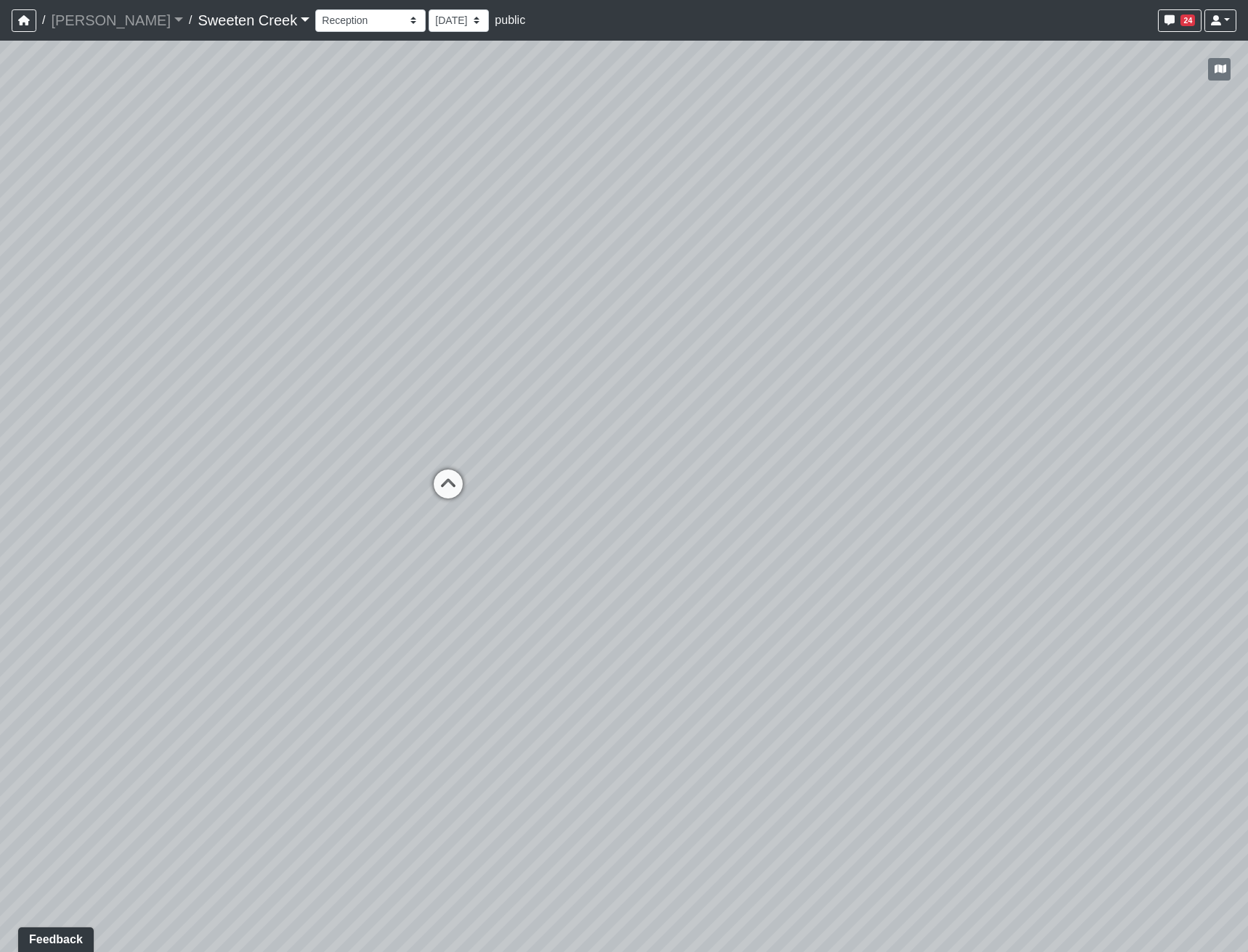
click at [837, 545] on div "Loading... Office Loading... Reception Loading... Mailroom - Elevator Lobby Loa…" at bounding box center [624, 496] width 1248 height 912
drag, startPoint x: 1024, startPoint y: 447, endPoint x: 334, endPoint y: 427, distance: 690.3
click at [740, 419] on div "Loading... Office Loading... Reception Loading... Mailroom - Elevator Lobby Loa…" at bounding box center [624, 496] width 1248 height 912
drag, startPoint x: 522, startPoint y: 532, endPoint x: 670, endPoint y: 586, distance: 157.5
click at [680, 545] on div "Loading... Office Loading... Reception Loading... Mailroom - Elevator Lobby Loa…" at bounding box center [624, 496] width 1248 height 912
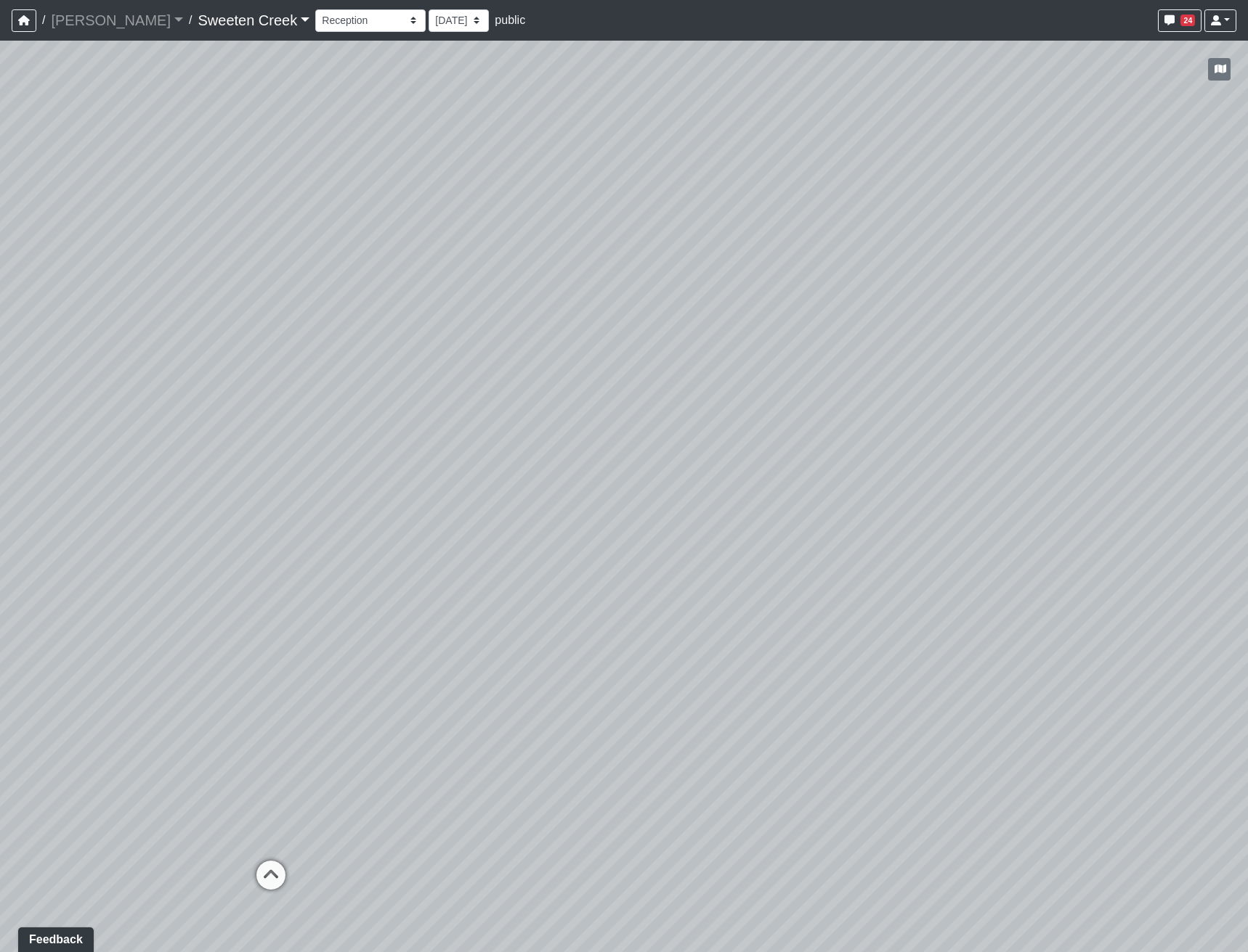
drag, startPoint x: 816, startPoint y: 475, endPoint x: 839, endPoint y: 530, distance: 59.6
drag, startPoint x: 757, startPoint y: 468, endPoint x: 782, endPoint y: 512, distance: 50.6
click at [782, 512] on div "Loading... Office Loading... Reception Loading... Mailroom - Elevator Lobby Loa…" at bounding box center [624, 496] width 1248 height 912
click at [322, 16] on select "Bistro Fitness - Hobby Booth Seating Counter Dining Dining 2 Elevators Elevator…" at bounding box center [370, 20] width 111 height 22
click at [315, 10] on select "Bistro Fitness - Hobby Booth Seating Counter Dining Dining 2 Elevators Elevator…" at bounding box center [370, 20] width 111 height 22
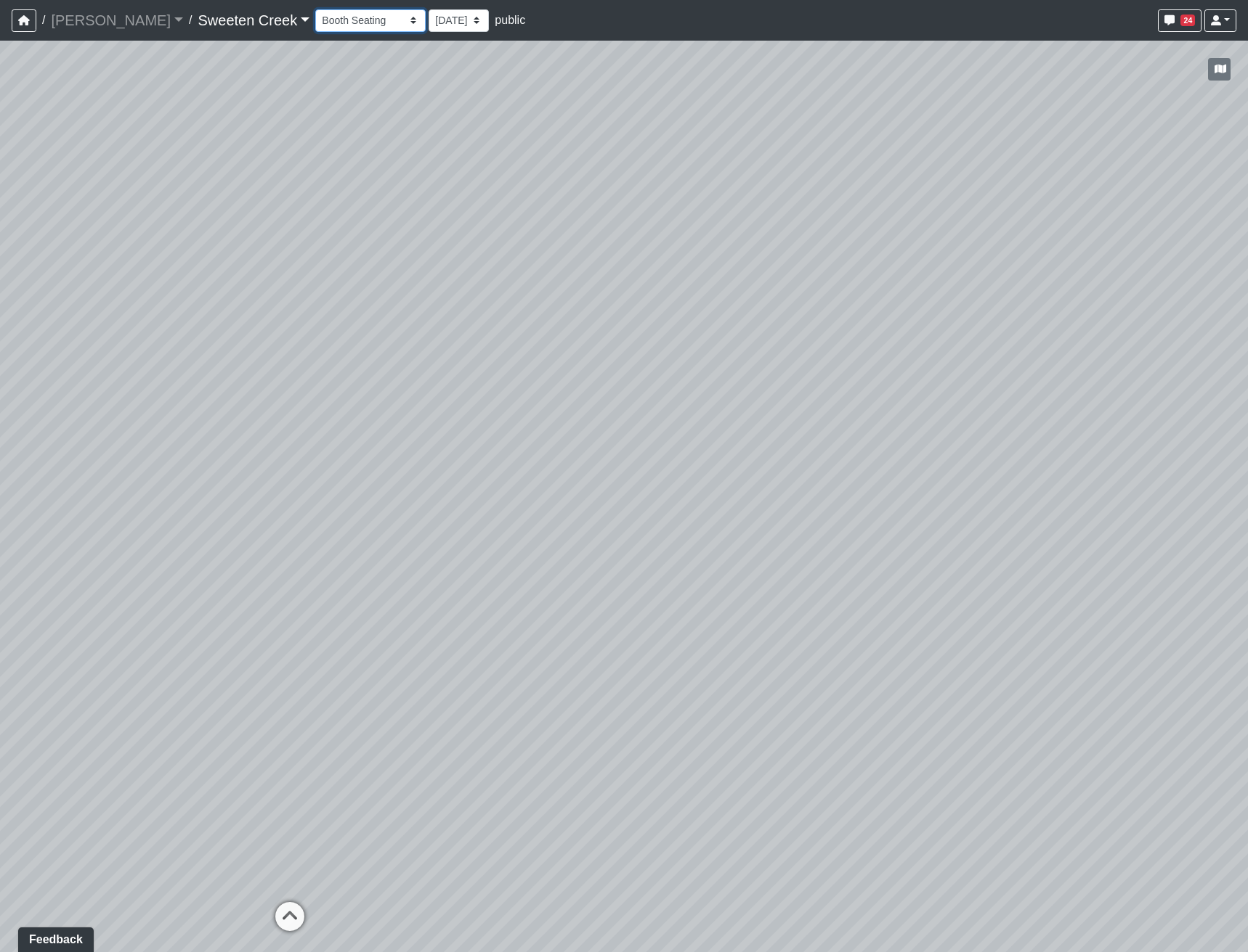
select select "q16zMmWStrE7BSECUAY27u"
drag, startPoint x: 925, startPoint y: 562, endPoint x: 944, endPoint y: 554, distance: 20.6
click at [942, 545] on div "Loading... Office Loading... Reception Loading... Mailroom - Elevator Lobby Loa…" at bounding box center [624, 496] width 1248 height 912
drag, startPoint x: 709, startPoint y: 539, endPoint x: 917, endPoint y: 487, distance: 214.4
click at [917, 487] on div "Loading... Office Loading... Reception Loading... Mailroom - Elevator Lobby Loa…" at bounding box center [624, 496] width 1248 height 912
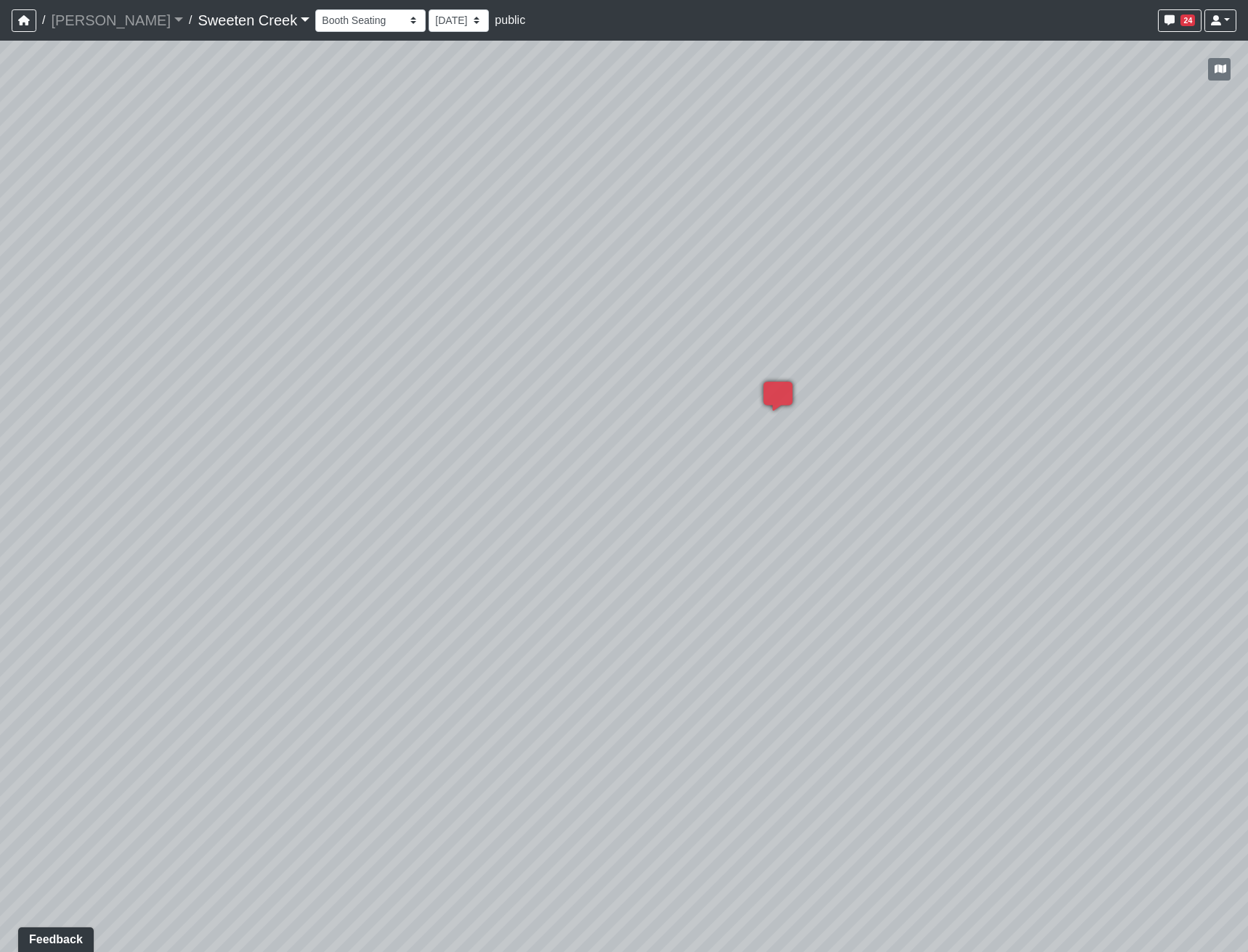
drag, startPoint x: 949, startPoint y: 481, endPoint x: 834, endPoint y: 475, distance: 115.2
click at [834, 475] on div "Loading... Office Loading... Reception Loading... Mailroom - Elevator Lobby Loa…" at bounding box center [624, 496] width 1248 height 912
